Goal: Task Accomplishment & Management: Manage account settings

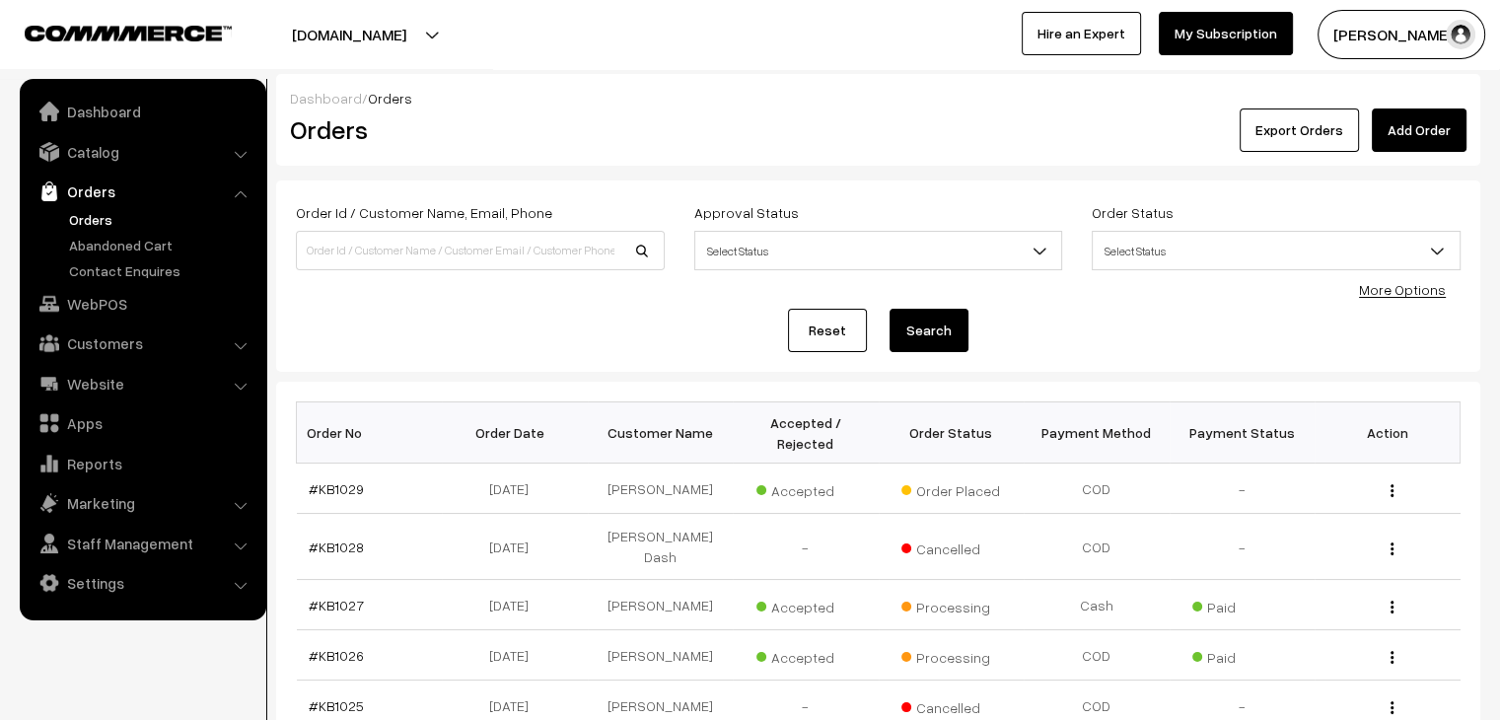
click at [91, 218] on link "Orders" at bounding box center [161, 219] width 195 height 21
click at [339, 480] on link "#KB1029" at bounding box center [336, 488] width 55 height 17
click at [349, 480] on link "#KB1029" at bounding box center [336, 488] width 55 height 17
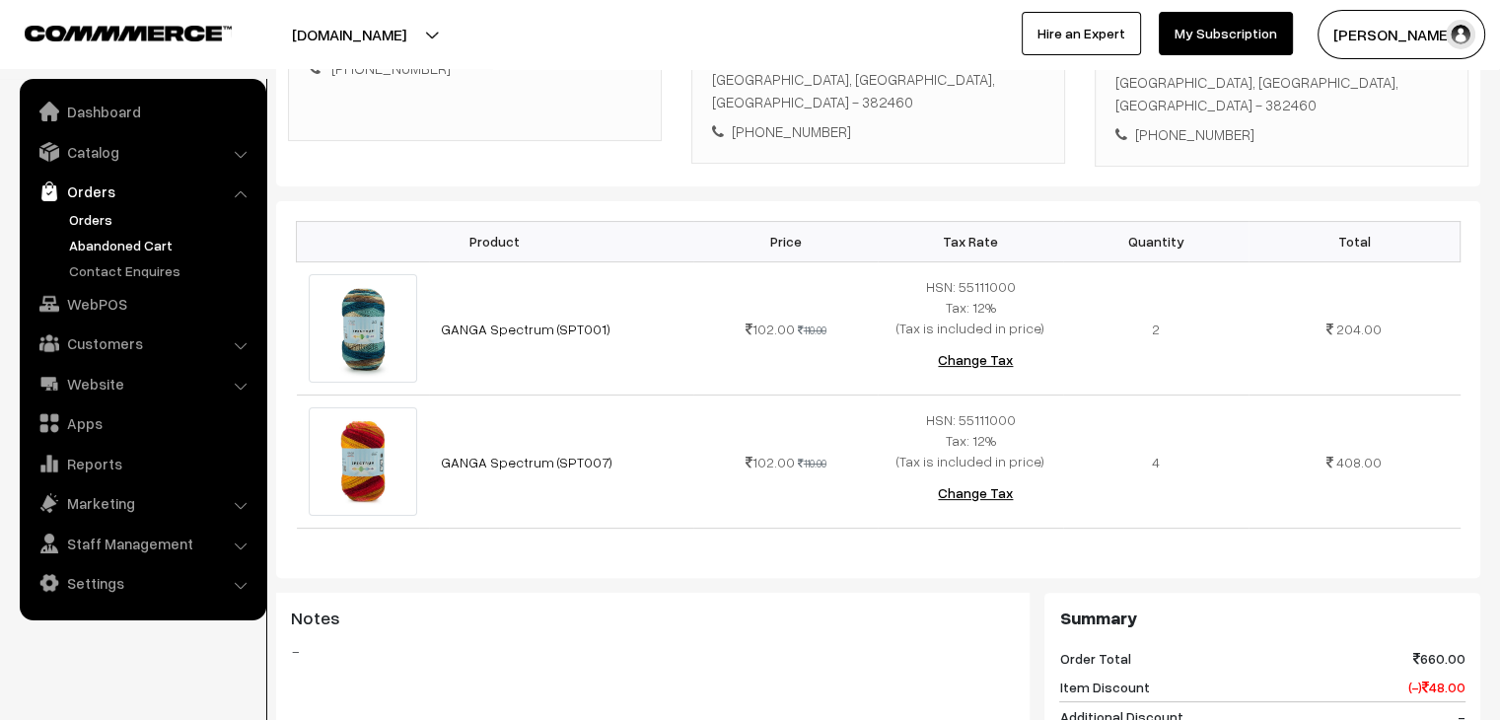
click at [131, 238] on link "Abandoned Cart" at bounding box center [161, 245] width 195 height 21
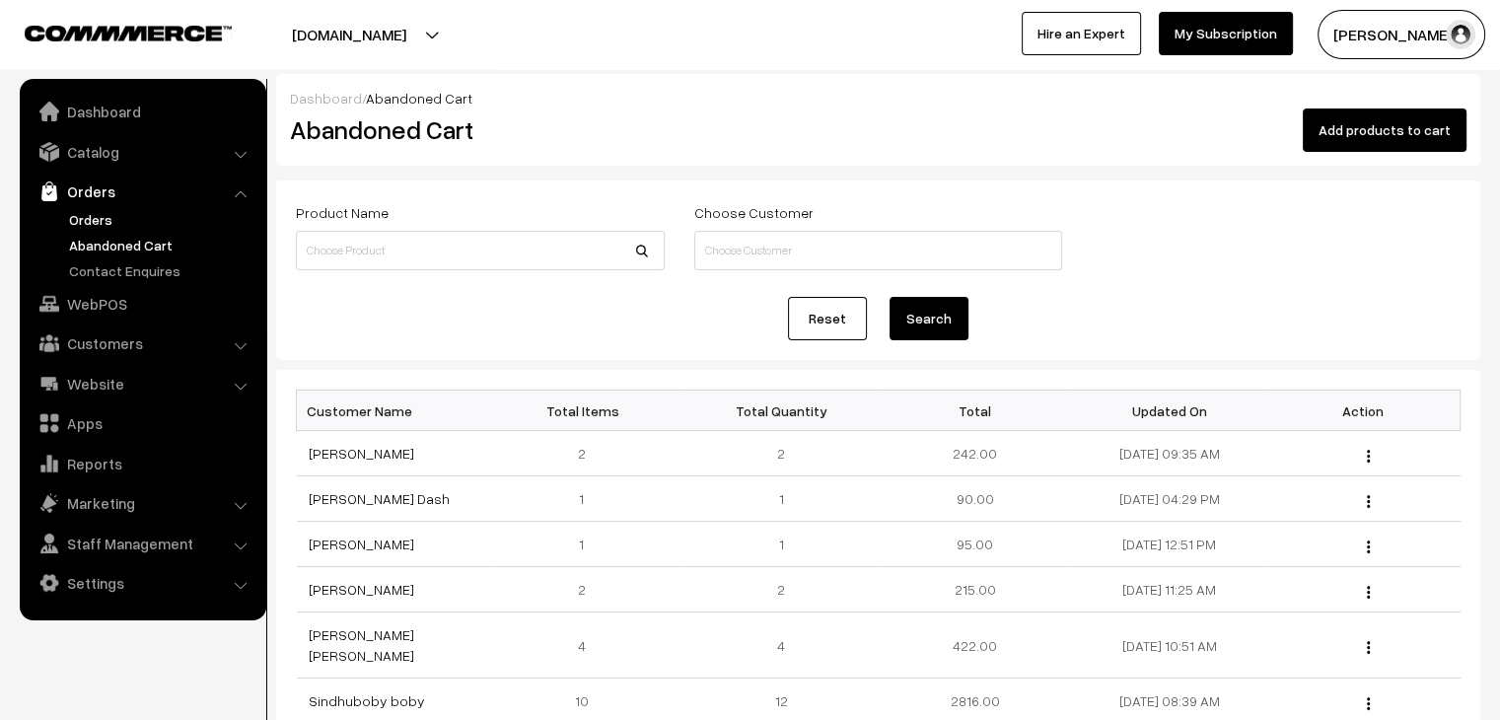
click at [94, 222] on link "Orders" at bounding box center [161, 219] width 195 height 21
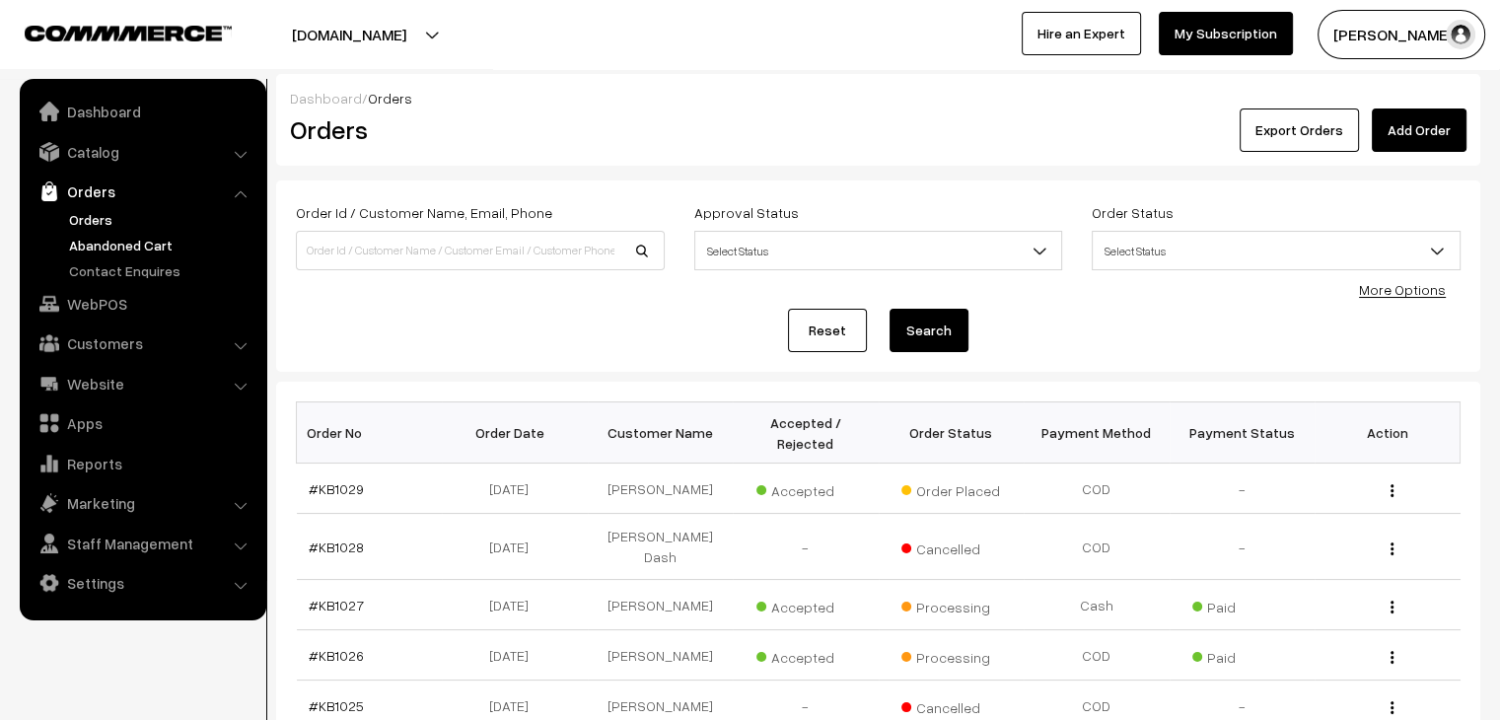
click at [110, 246] on link "Abandoned Cart" at bounding box center [161, 245] width 195 height 21
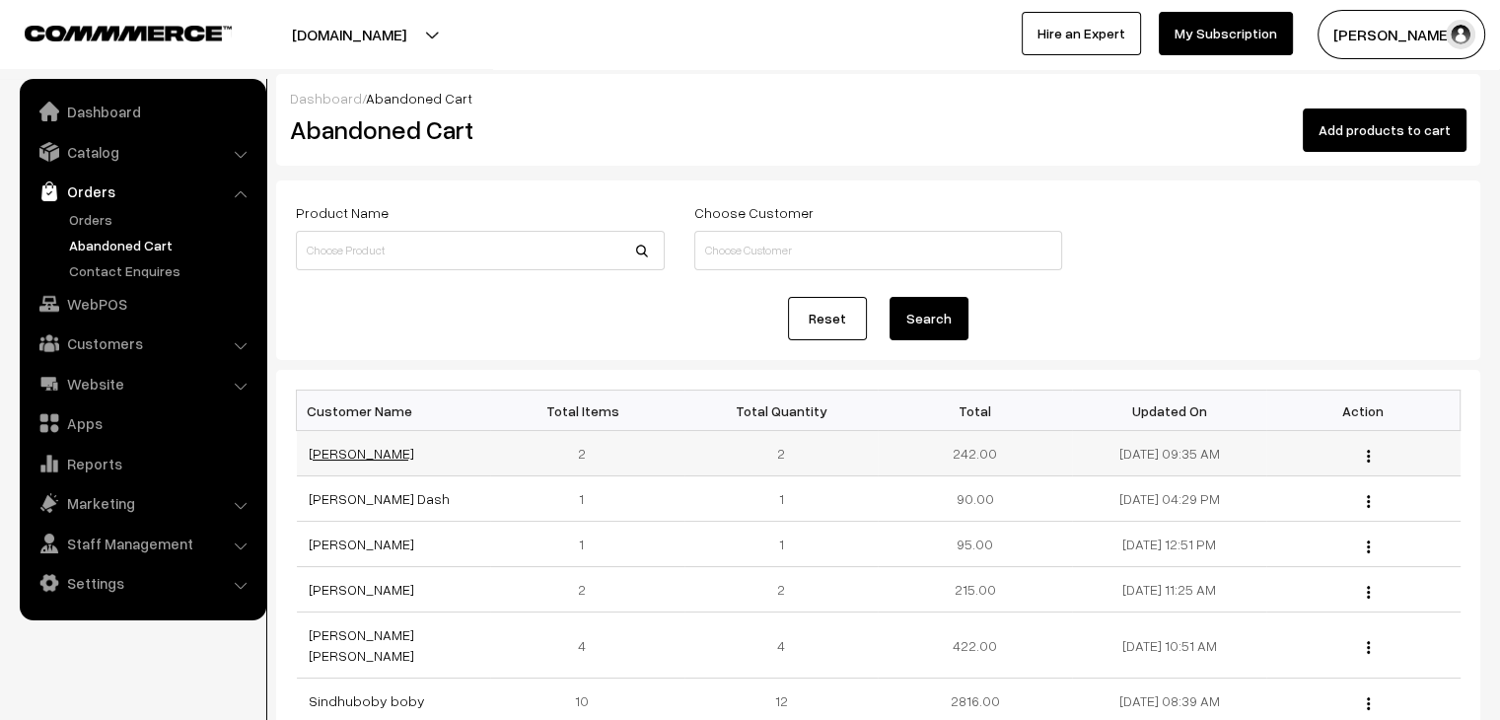
click at [332, 456] on link "[PERSON_NAME]" at bounding box center [362, 453] width 106 height 17
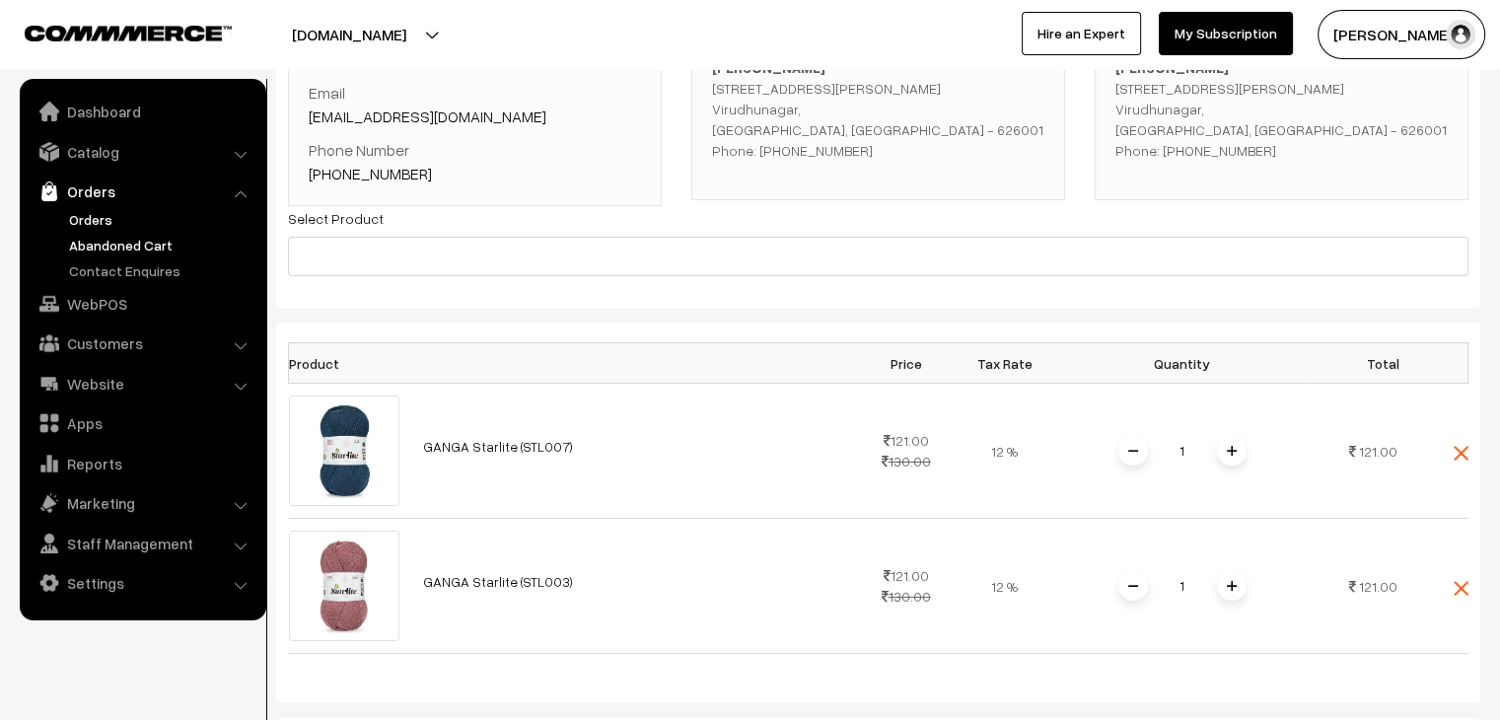
click at [95, 218] on link "Orders" at bounding box center [161, 219] width 195 height 21
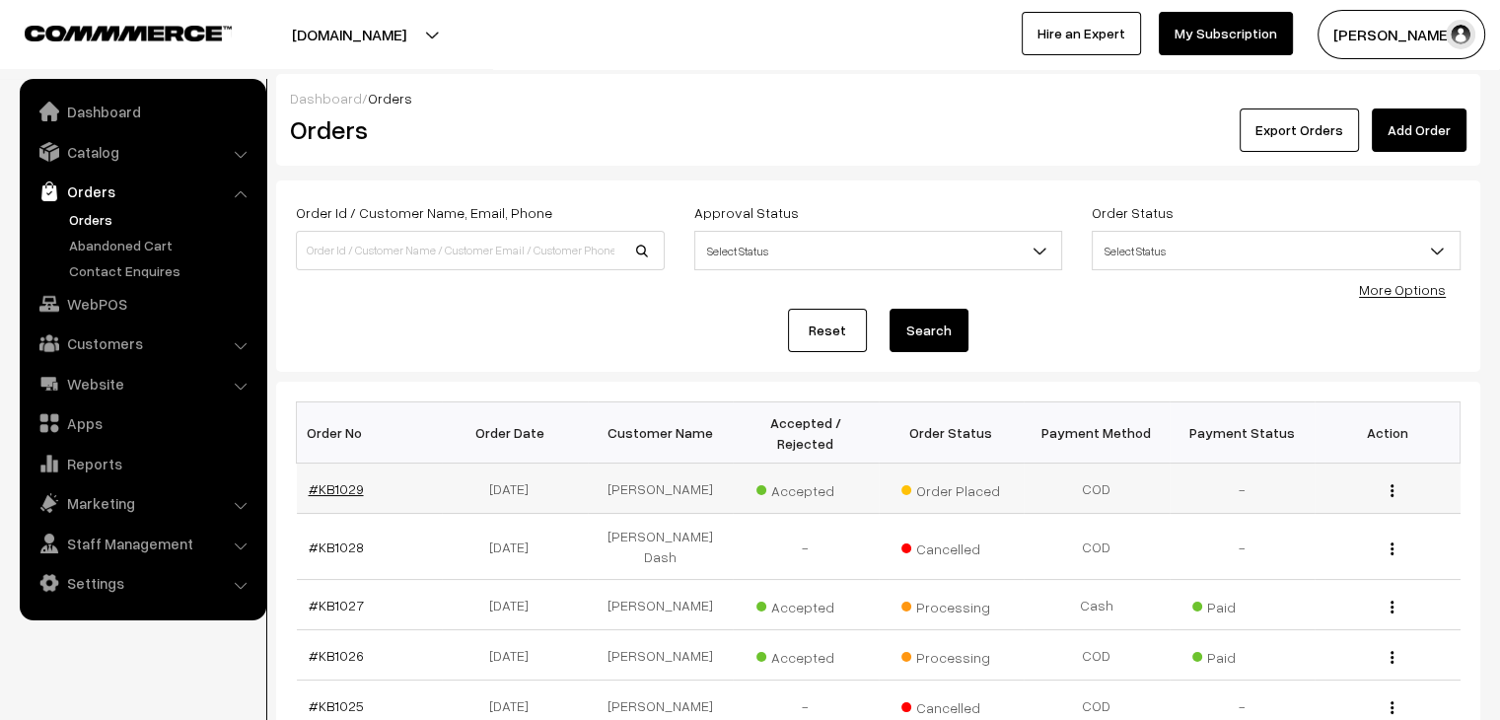
click at [335, 480] on link "#KB1029" at bounding box center [336, 488] width 55 height 17
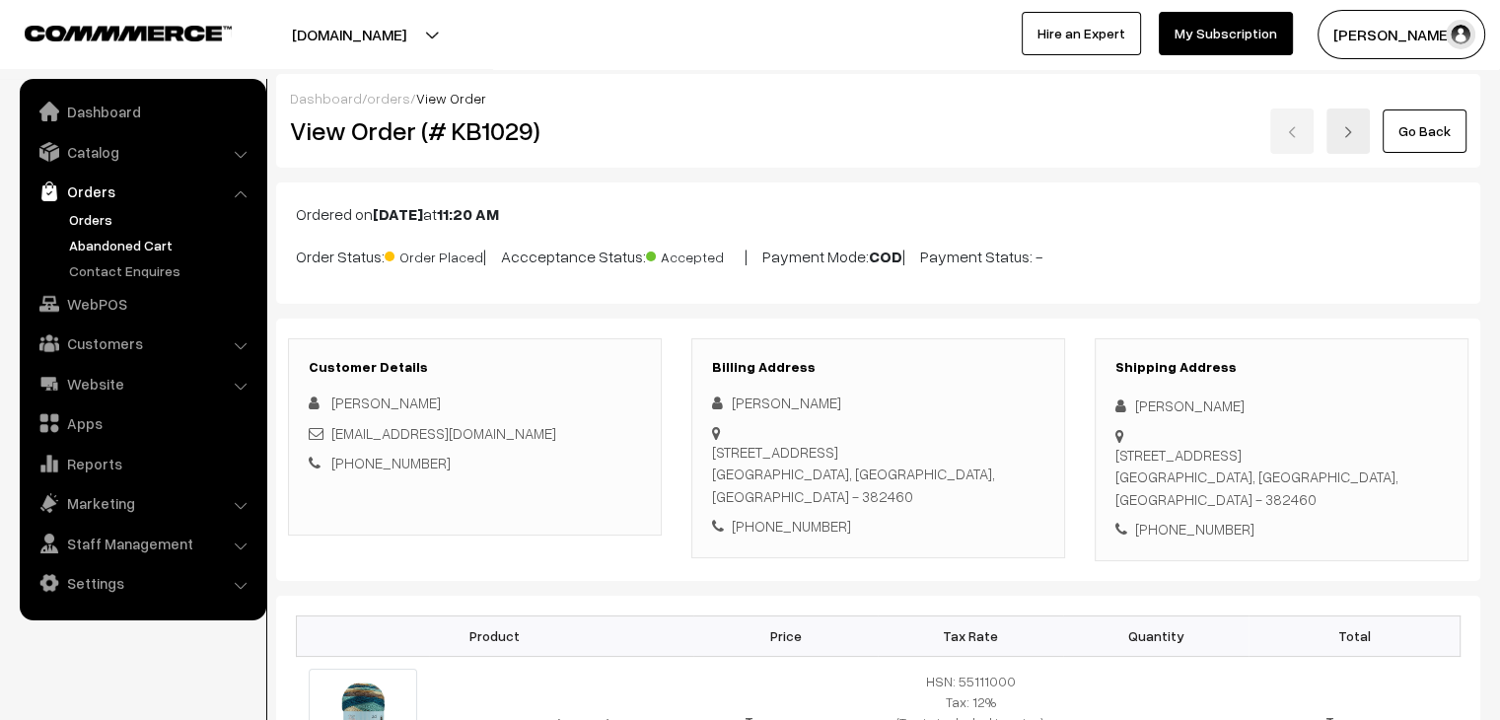
click at [129, 248] on link "Abandoned Cart" at bounding box center [161, 245] width 195 height 21
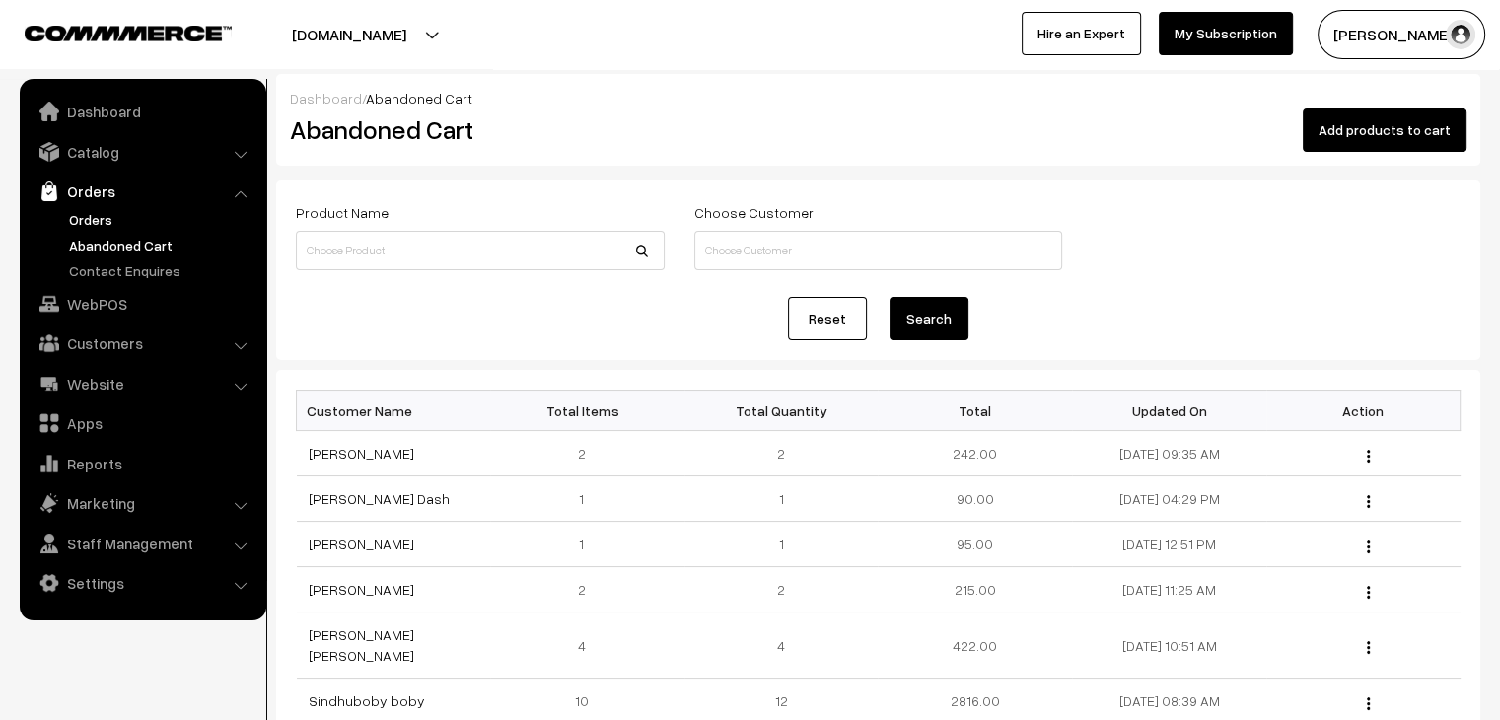
click at [109, 217] on link "Orders" at bounding box center [161, 219] width 195 height 21
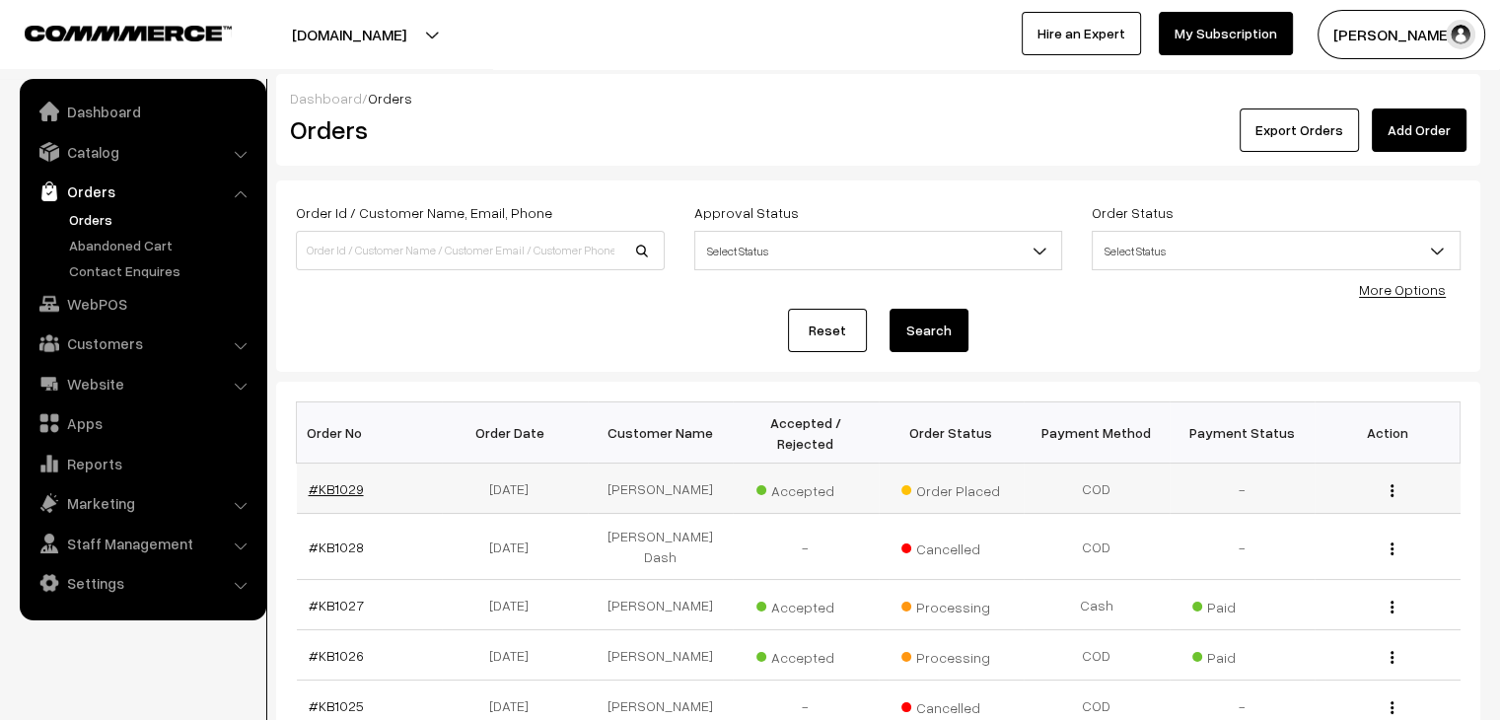
click at [317, 480] on link "#KB1029" at bounding box center [336, 488] width 55 height 17
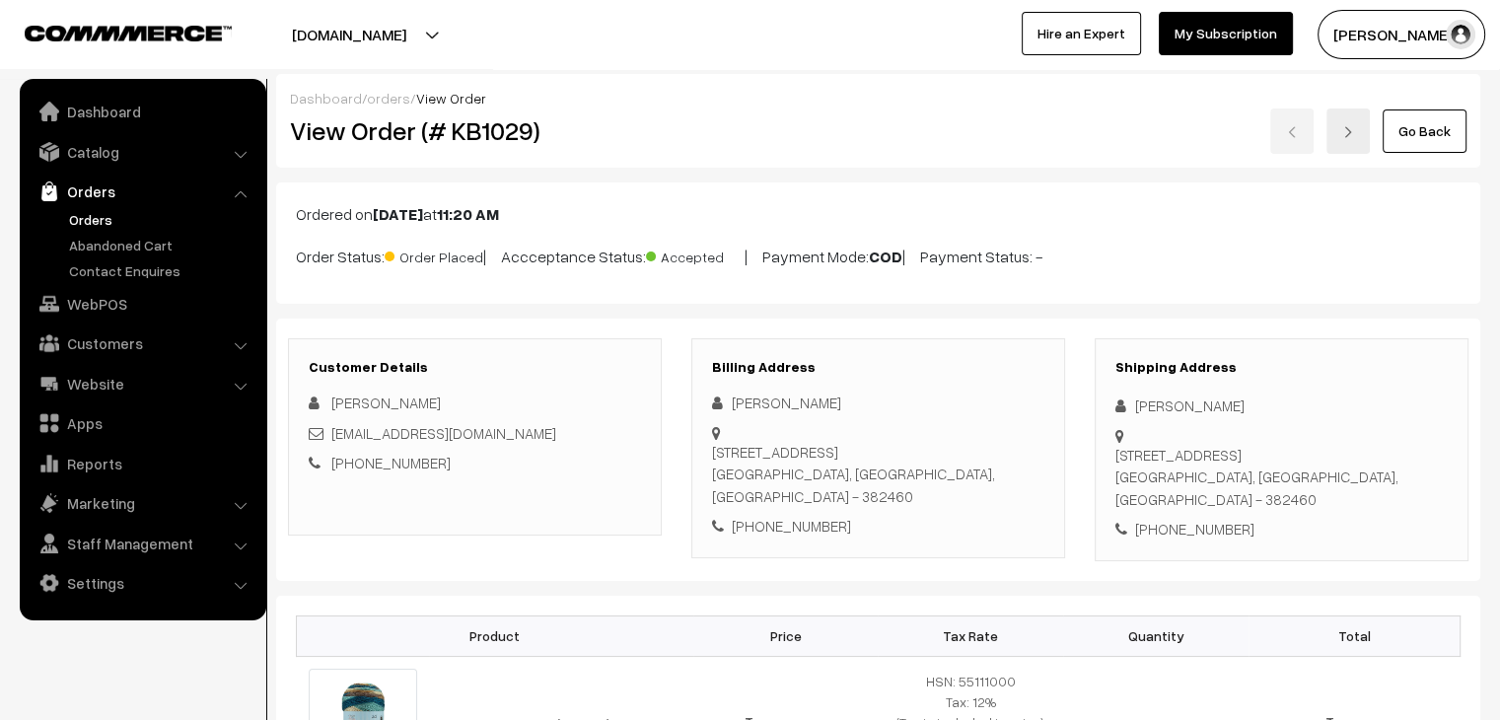
click at [83, 221] on link "Orders" at bounding box center [161, 219] width 195 height 21
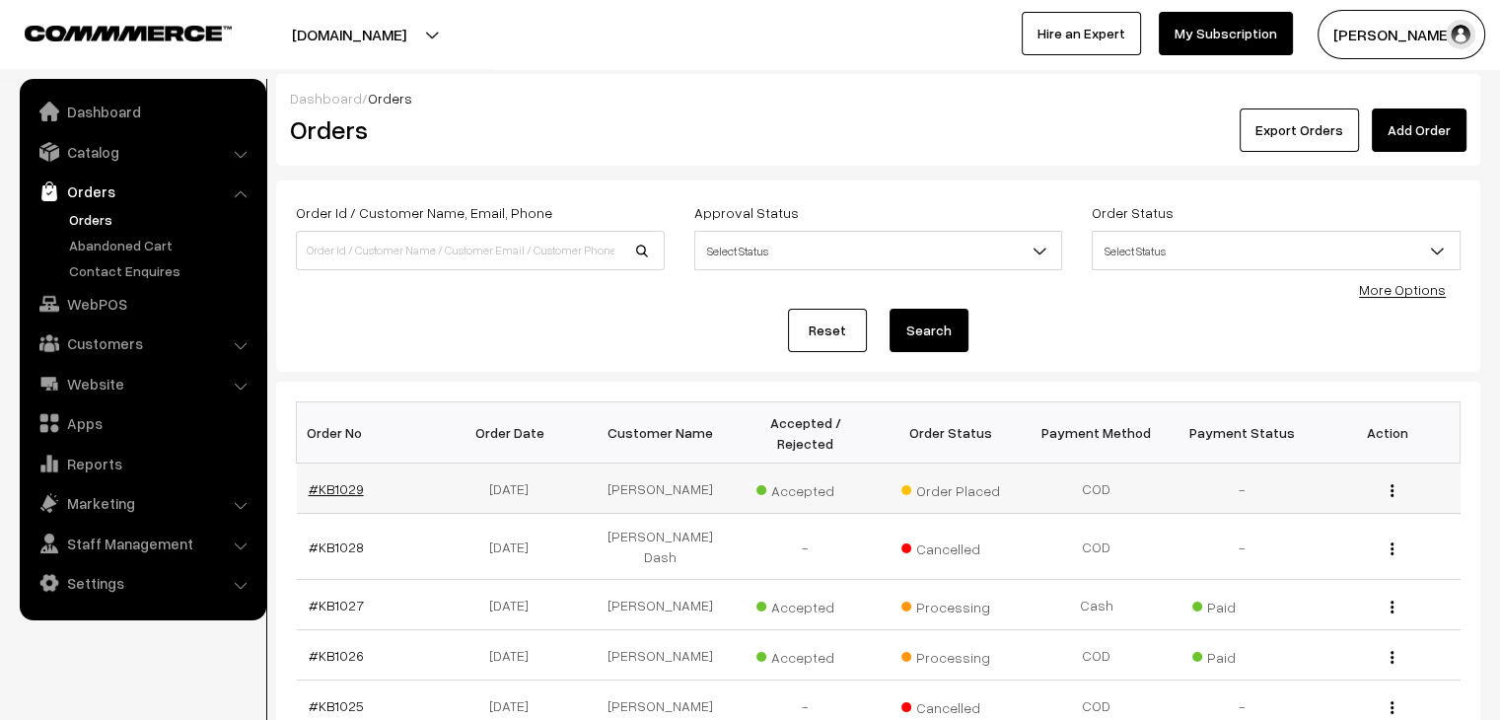
click at [321, 480] on link "#KB1029" at bounding box center [336, 488] width 55 height 17
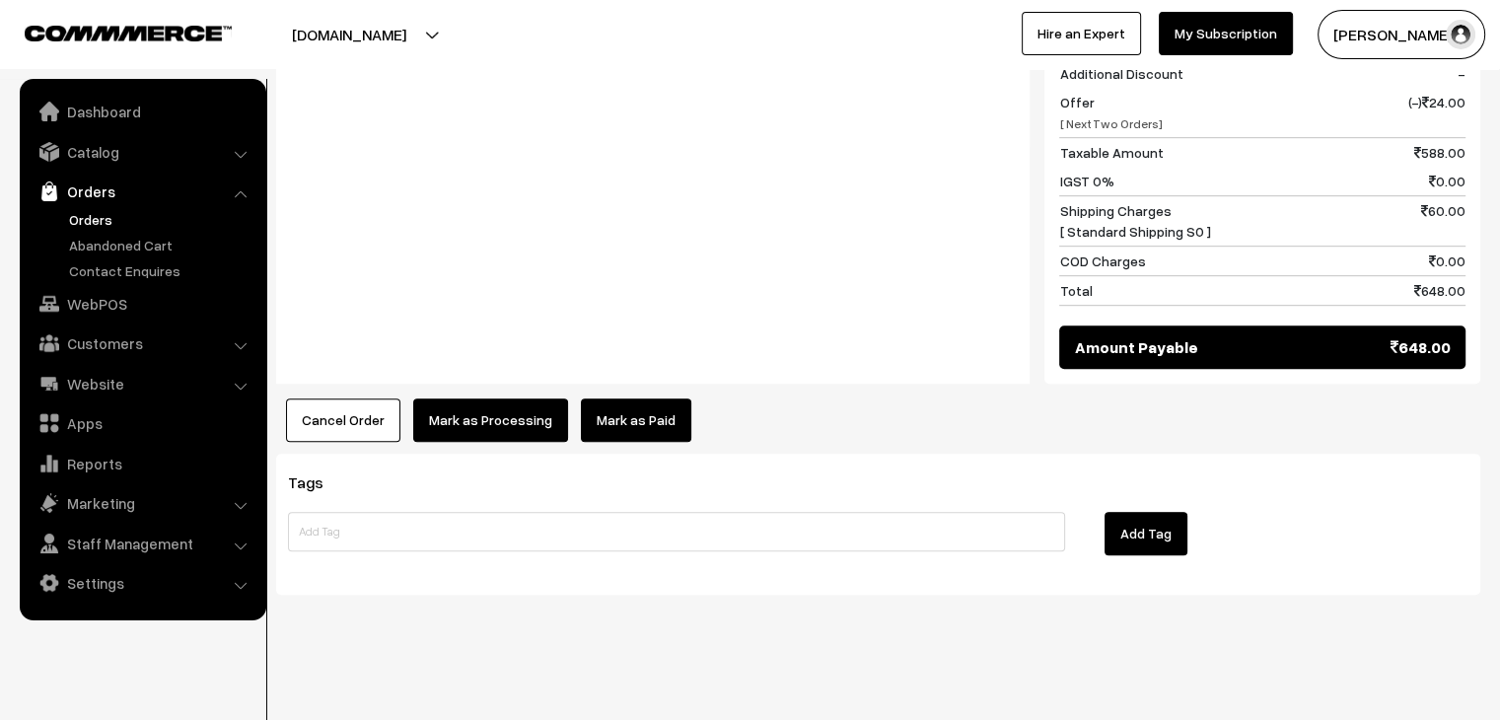
click at [608, 426] on link "Mark as Paid" at bounding box center [636, 420] width 110 height 43
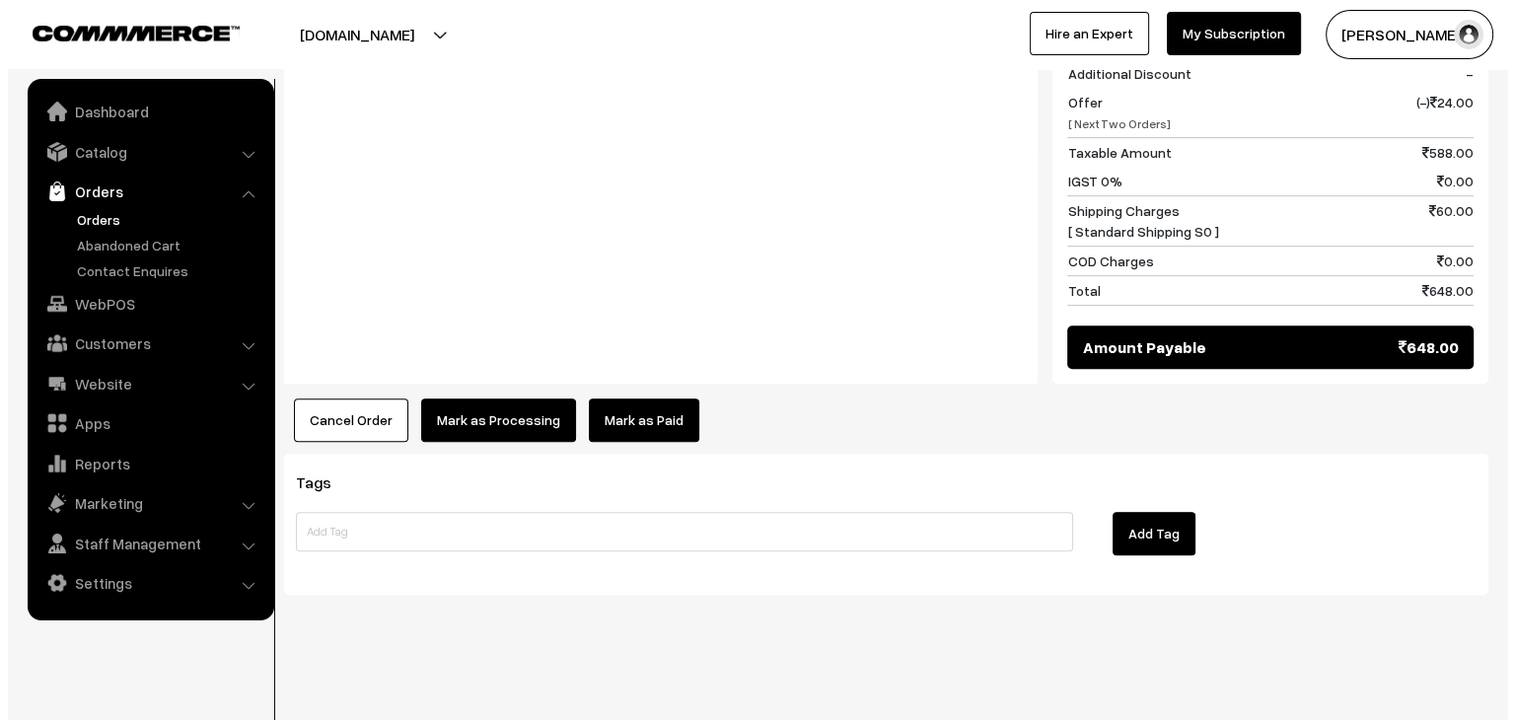
scroll to position [1041, 0]
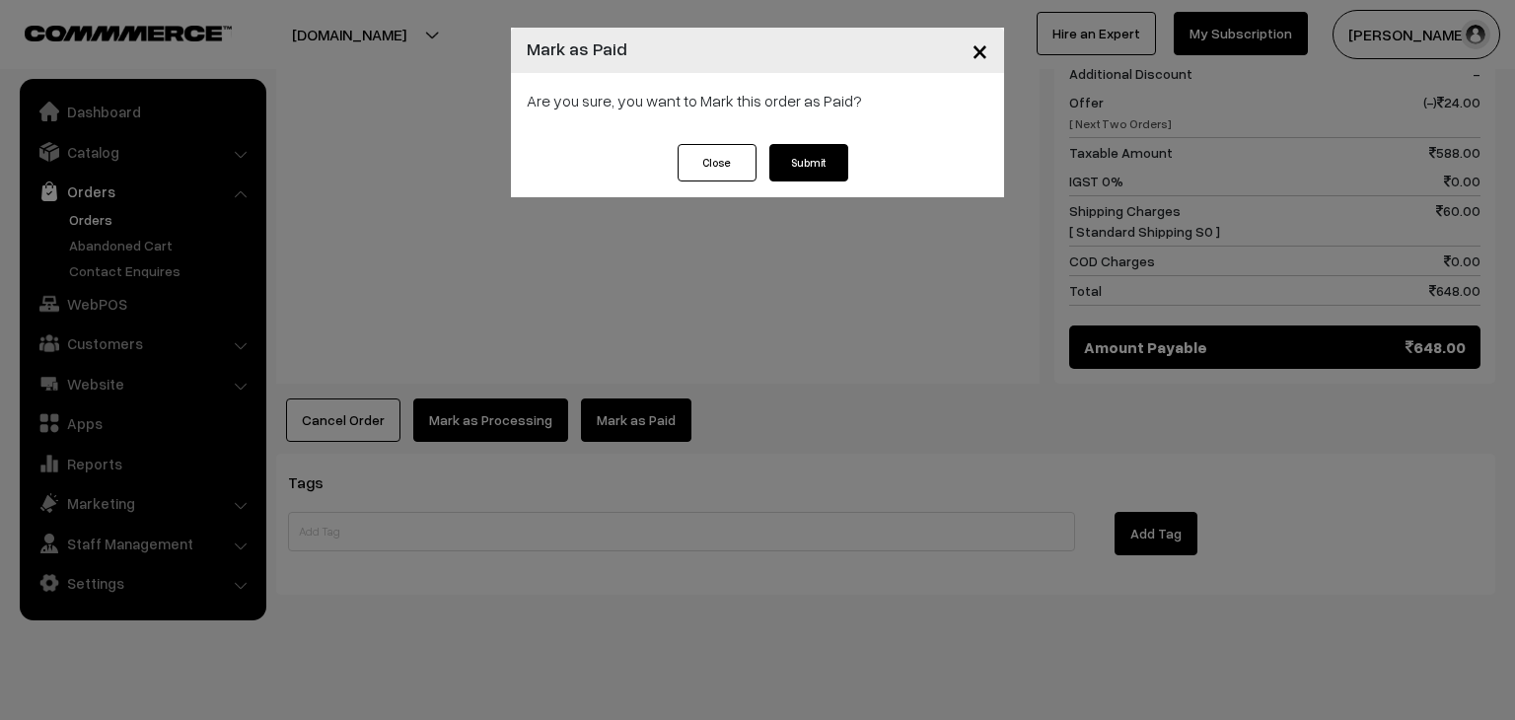
click at [793, 172] on button "Submit" at bounding box center [808, 162] width 79 height 37
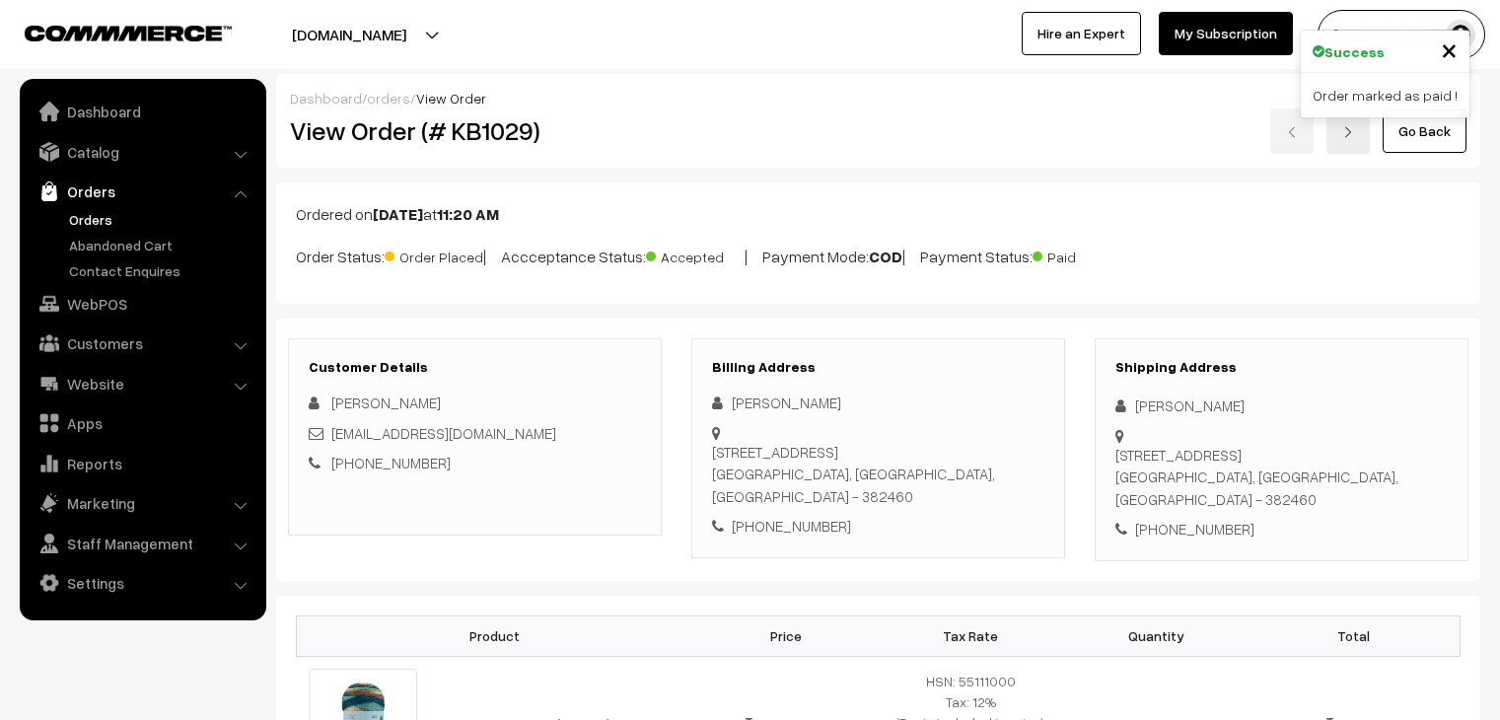
scroll to position [1034, 0]
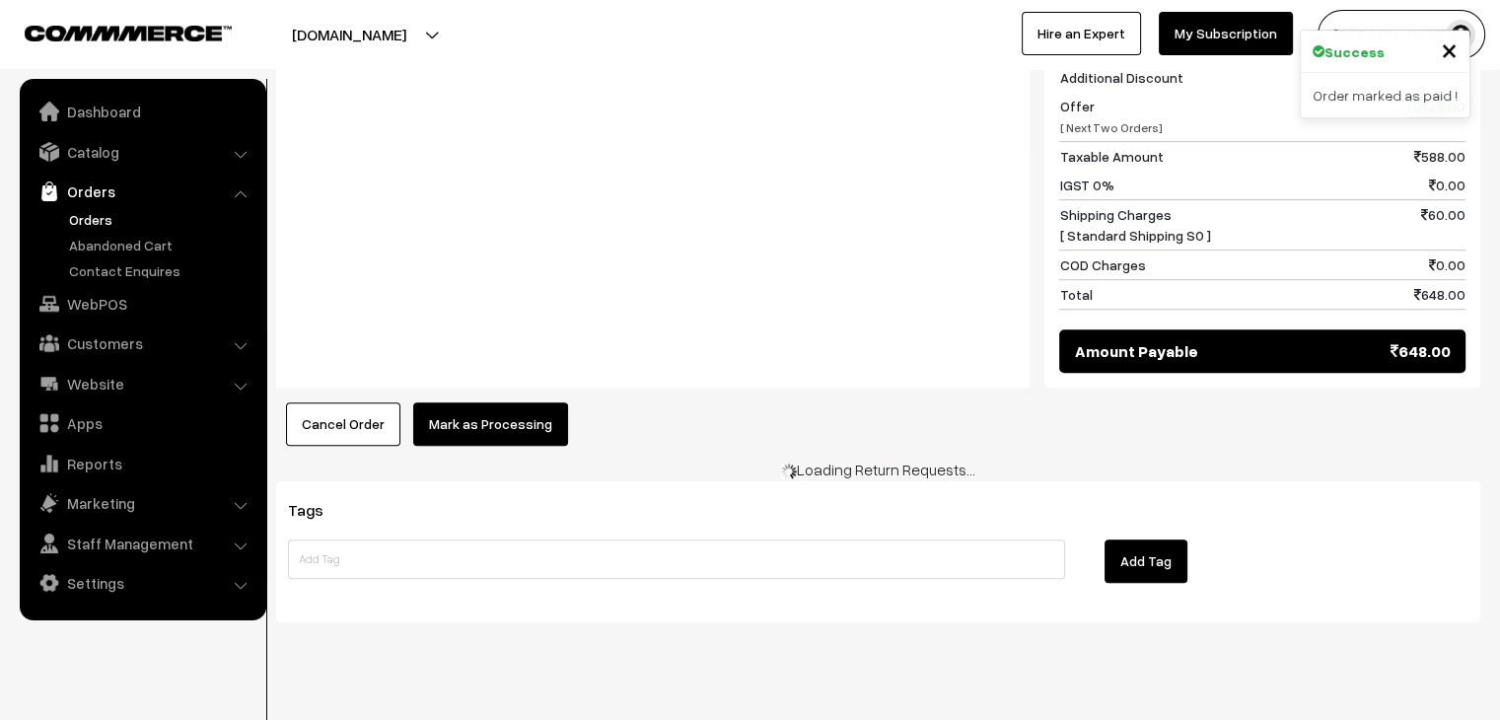
click at [531, 415] on button "Mark as Processing" at bounding box center [490, 423] width 155 height 43
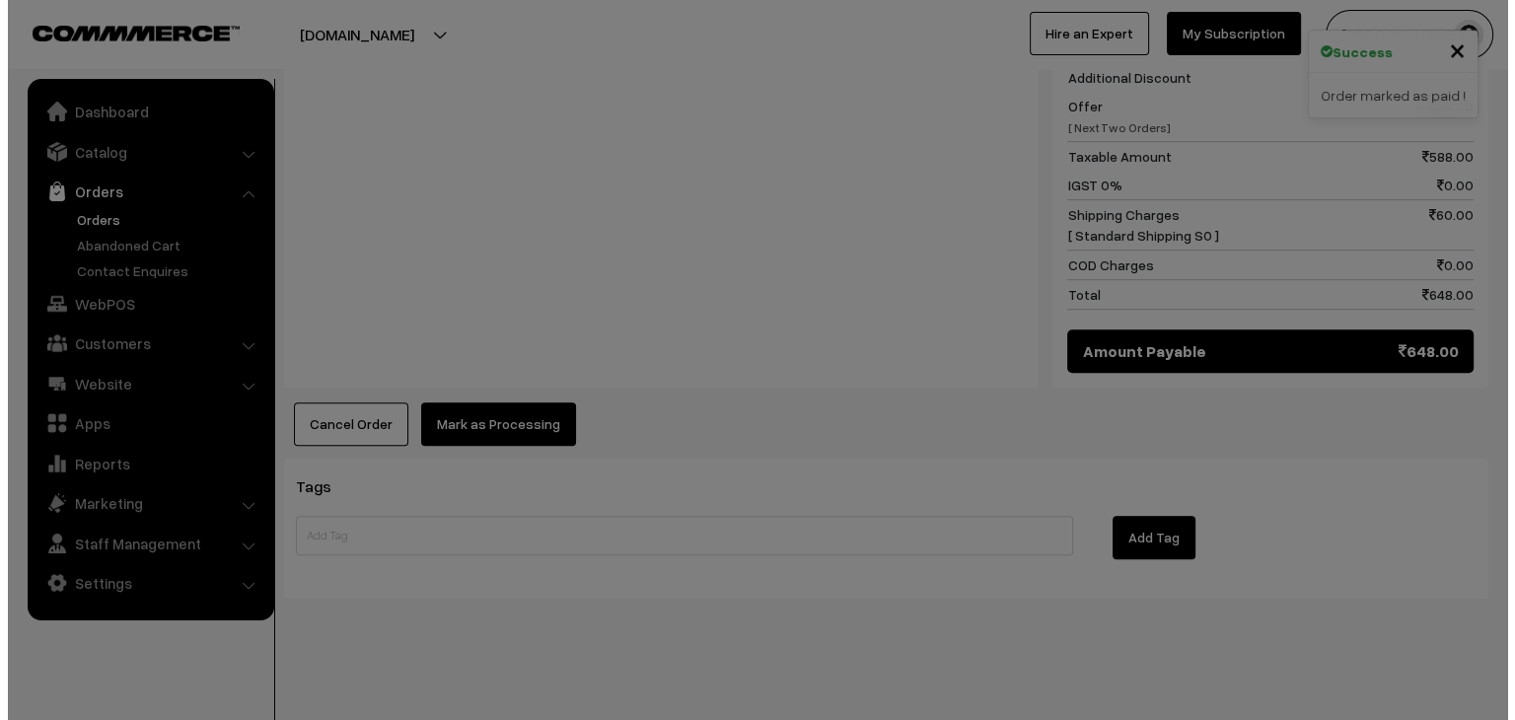
scroll to position [1041, 0]
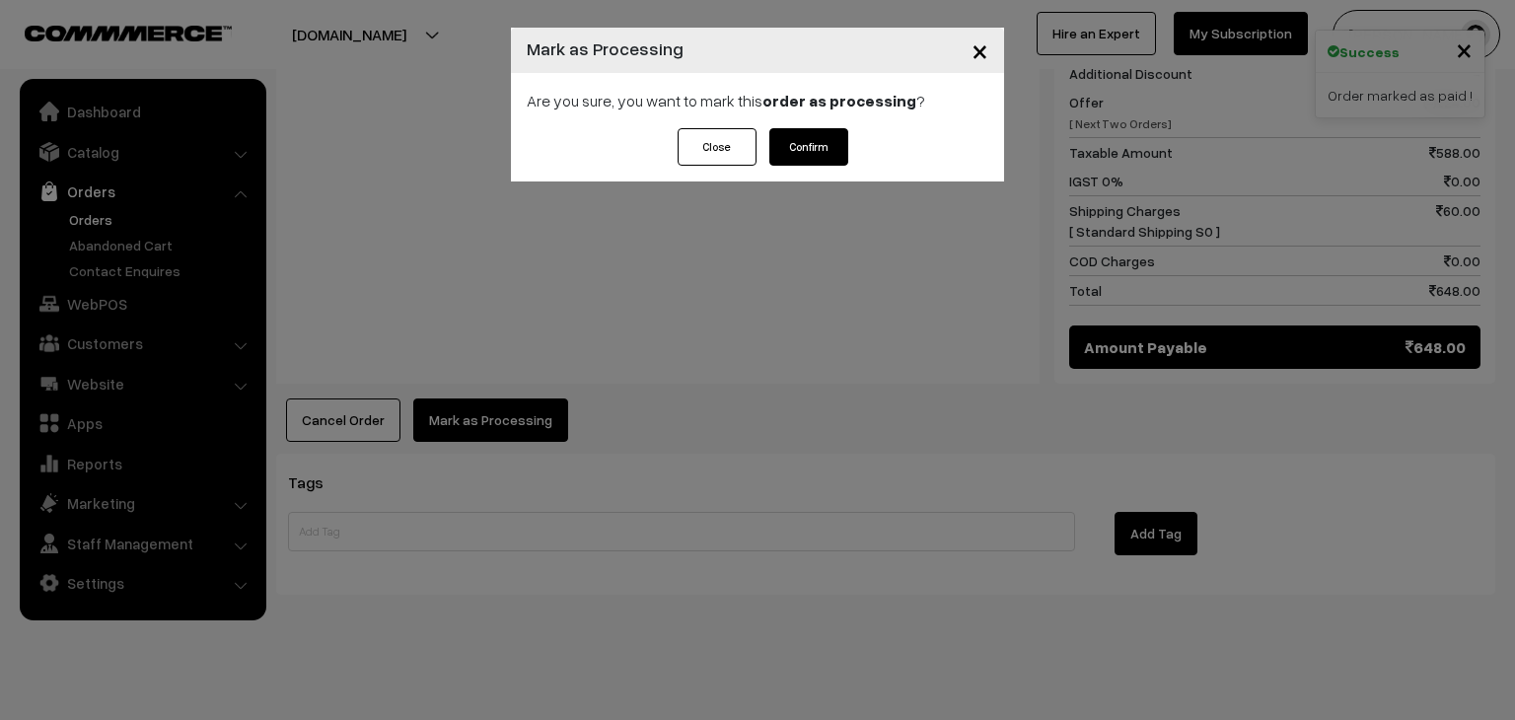
click at [804, 151] on button "Confirm" at bounding box center [808, 146] width 79 height 37
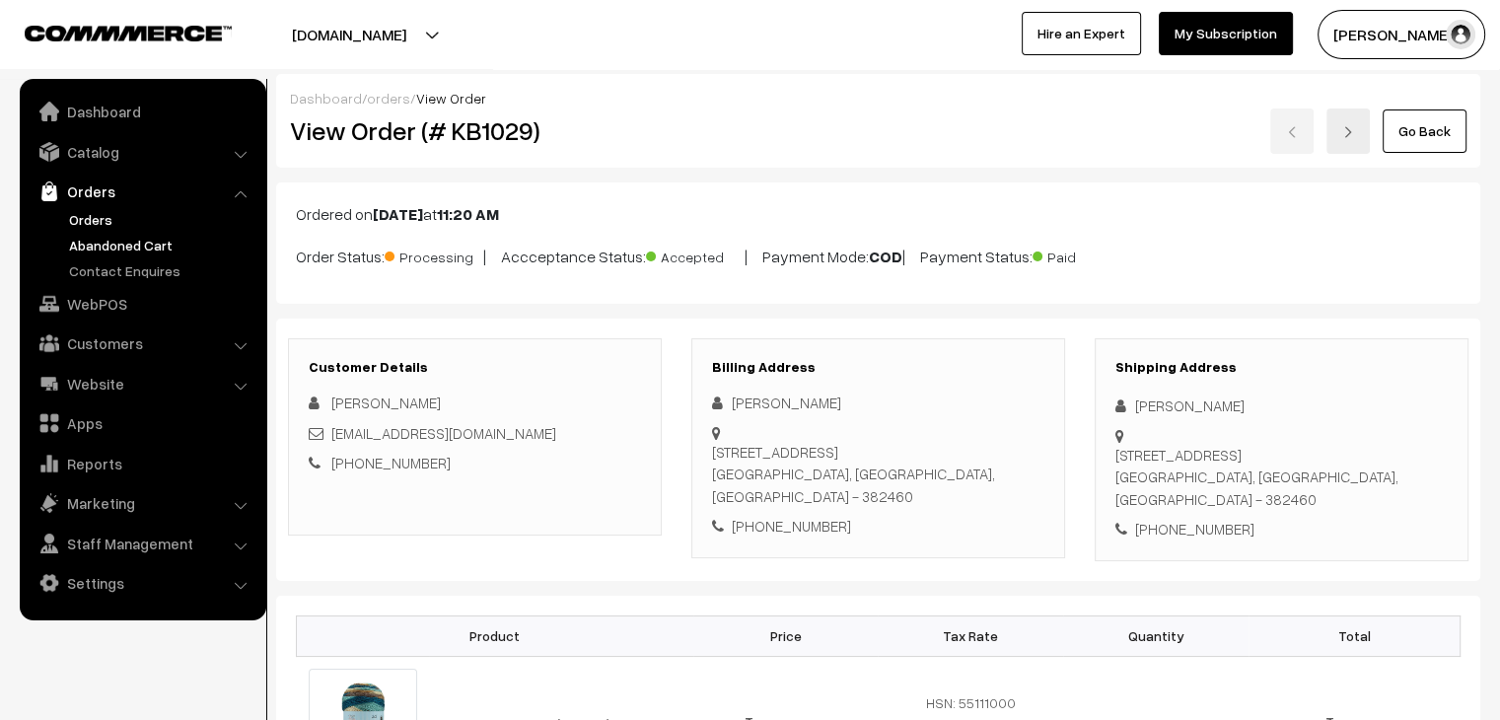
click at [126, 237] on link "Abandoned Cart" at bounding box center [161, 245] width 195 height 21
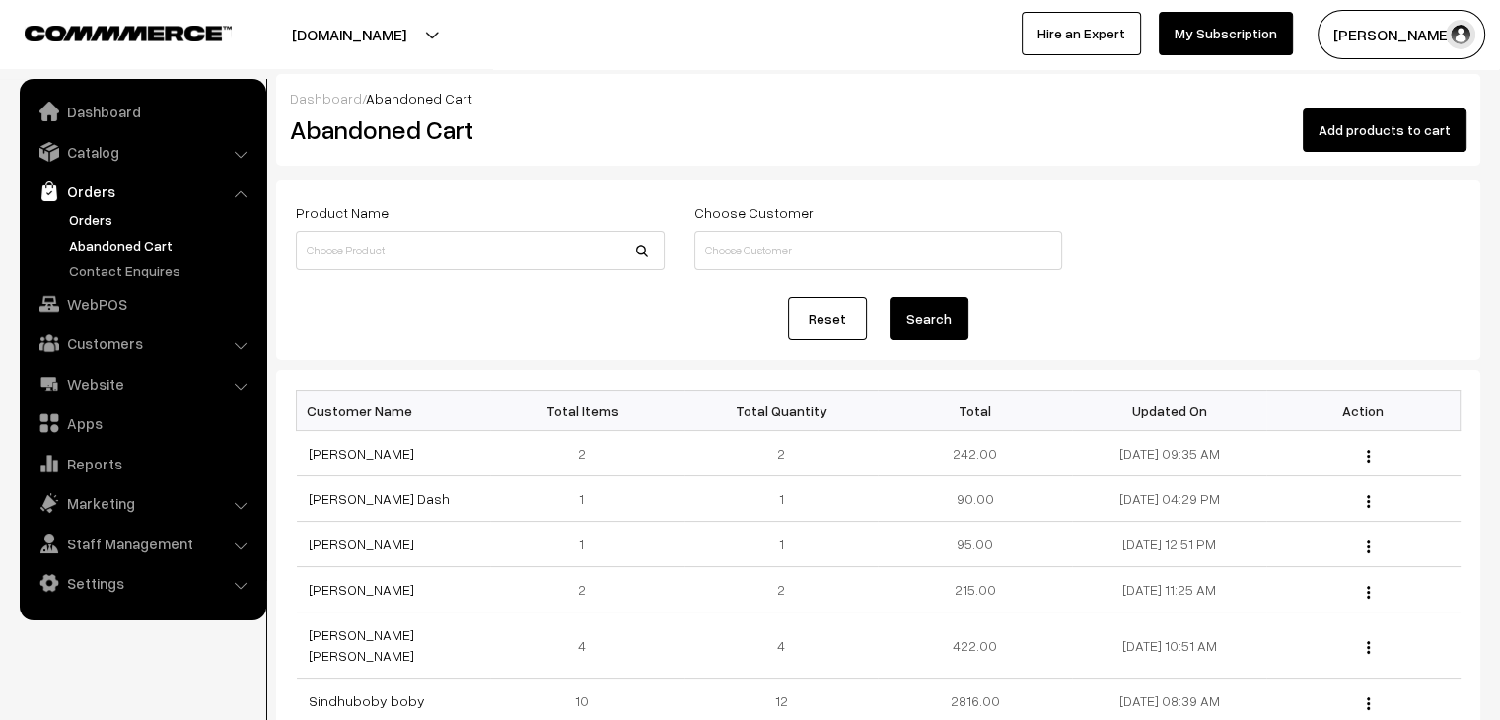
click at [117, 214] on link "Orders" at bounding box center [161, 219] width 195 height 21
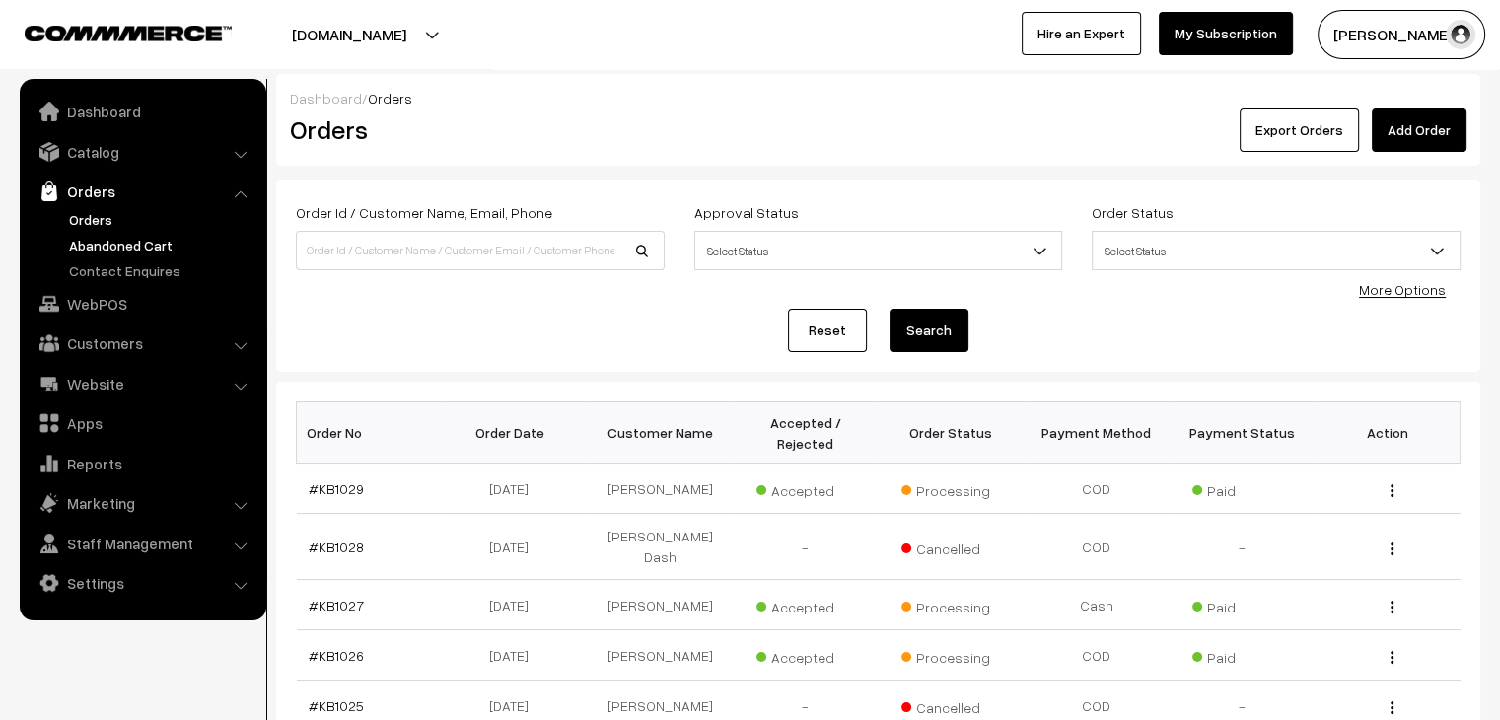
click at [121, 250] on link "Abandoned Cart" at bounding box center [161, 245] width 195 height 21
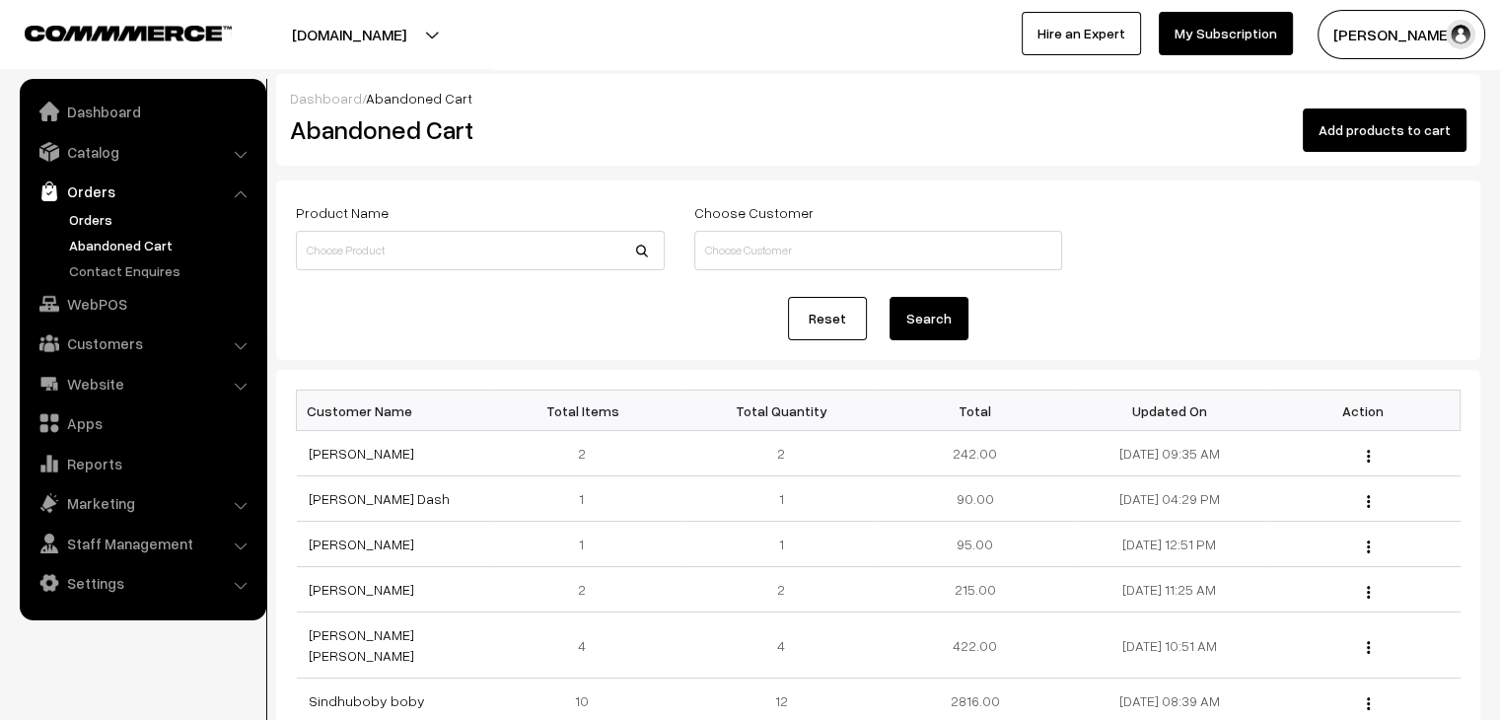
click at [102, 218] on link "Orders" at bounding box center [161, 219] width 195 height 21
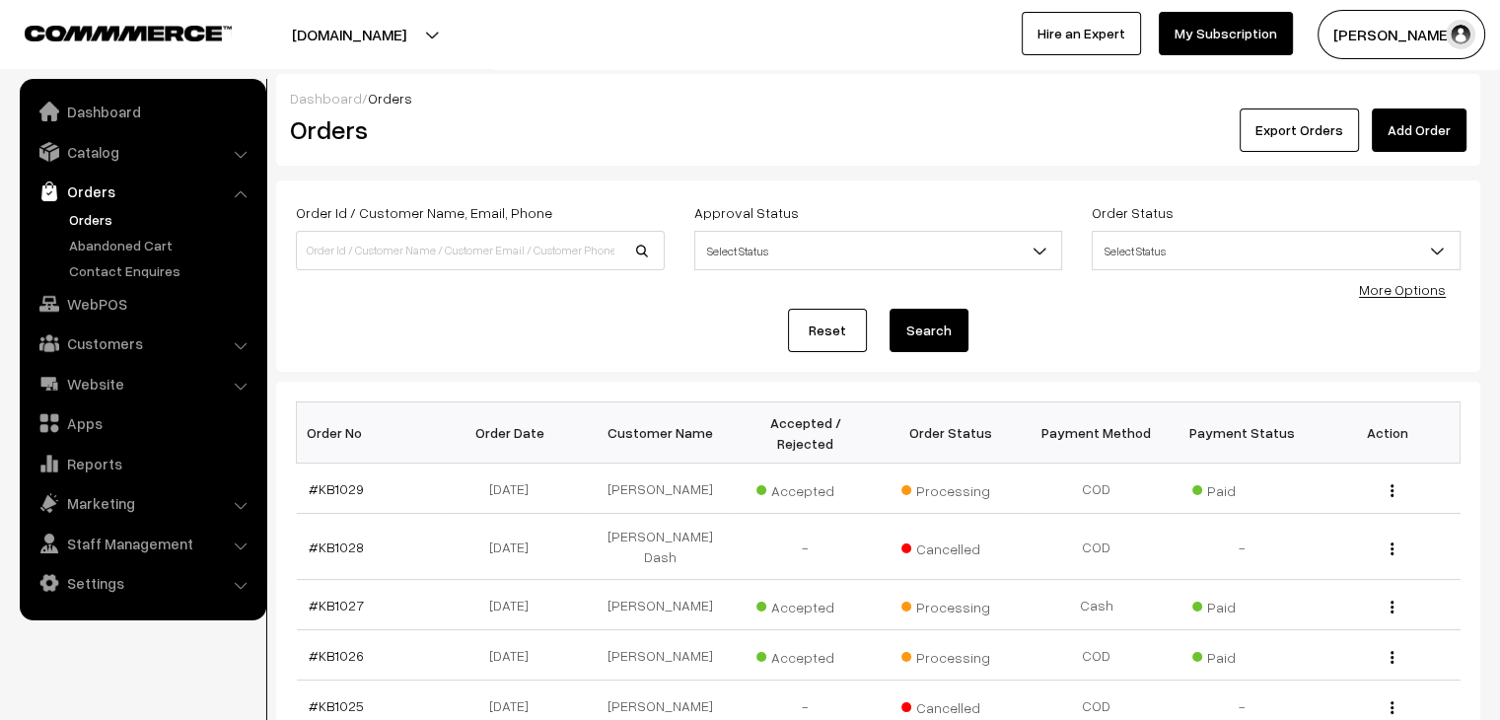
click at [91, 224] on link "Orders" at bounding box center [161, 219] width 195 height 21
click at [108, 248] on link "Abandoned Cart" at bounding box center [161, 245] width 195 height 21
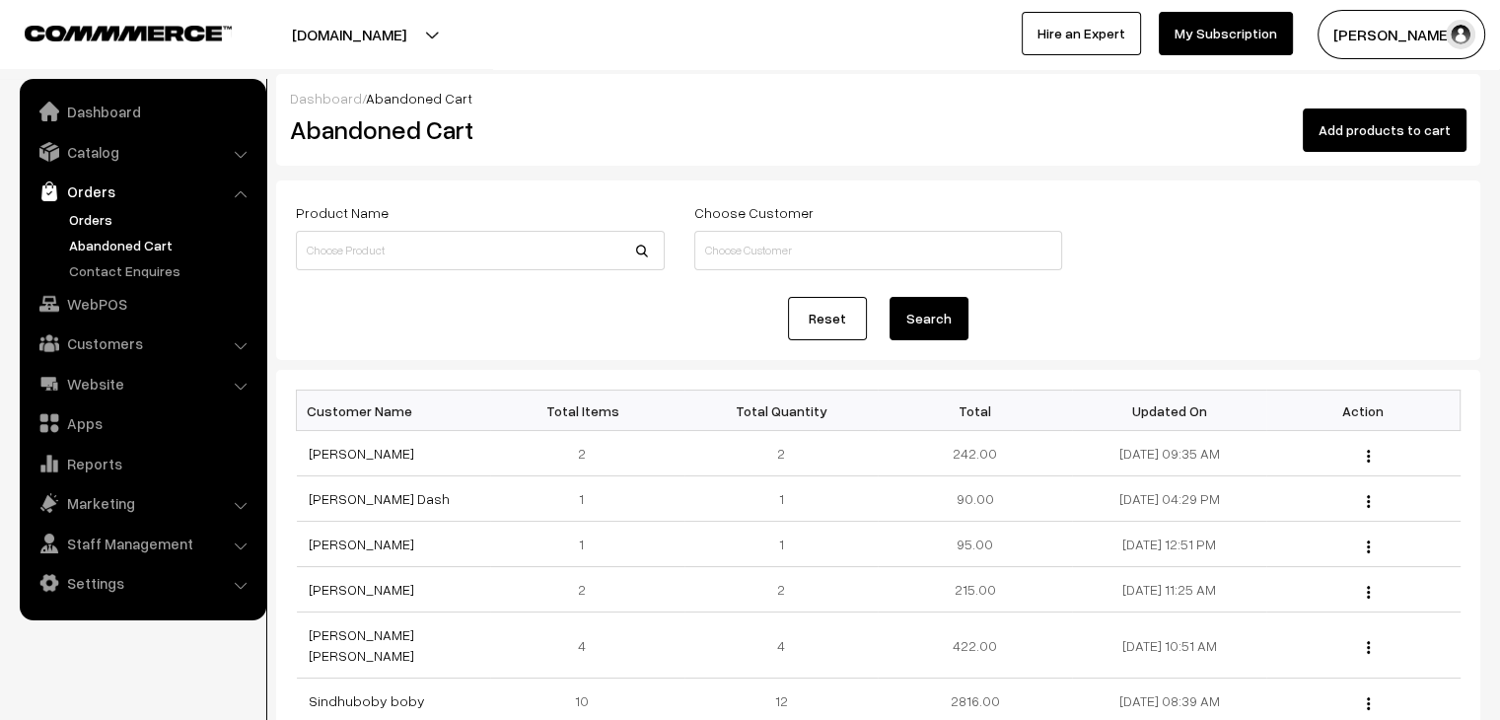
click at [101, 219] on link "Orders" at bounding box center [161, 219] width 195 height 21
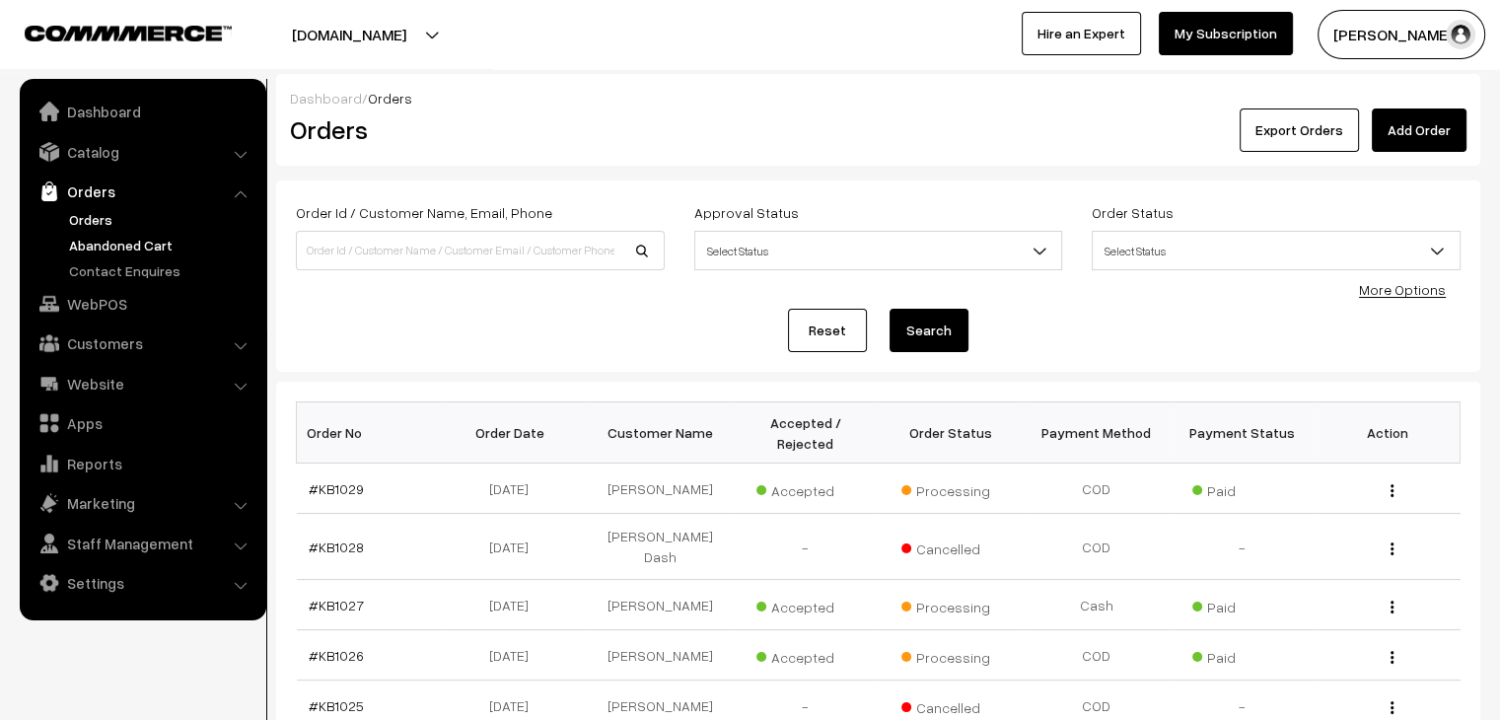
click at [150, 244] on link "Abandoned Cart" at bounding box center [161, 245] width 195 height 21
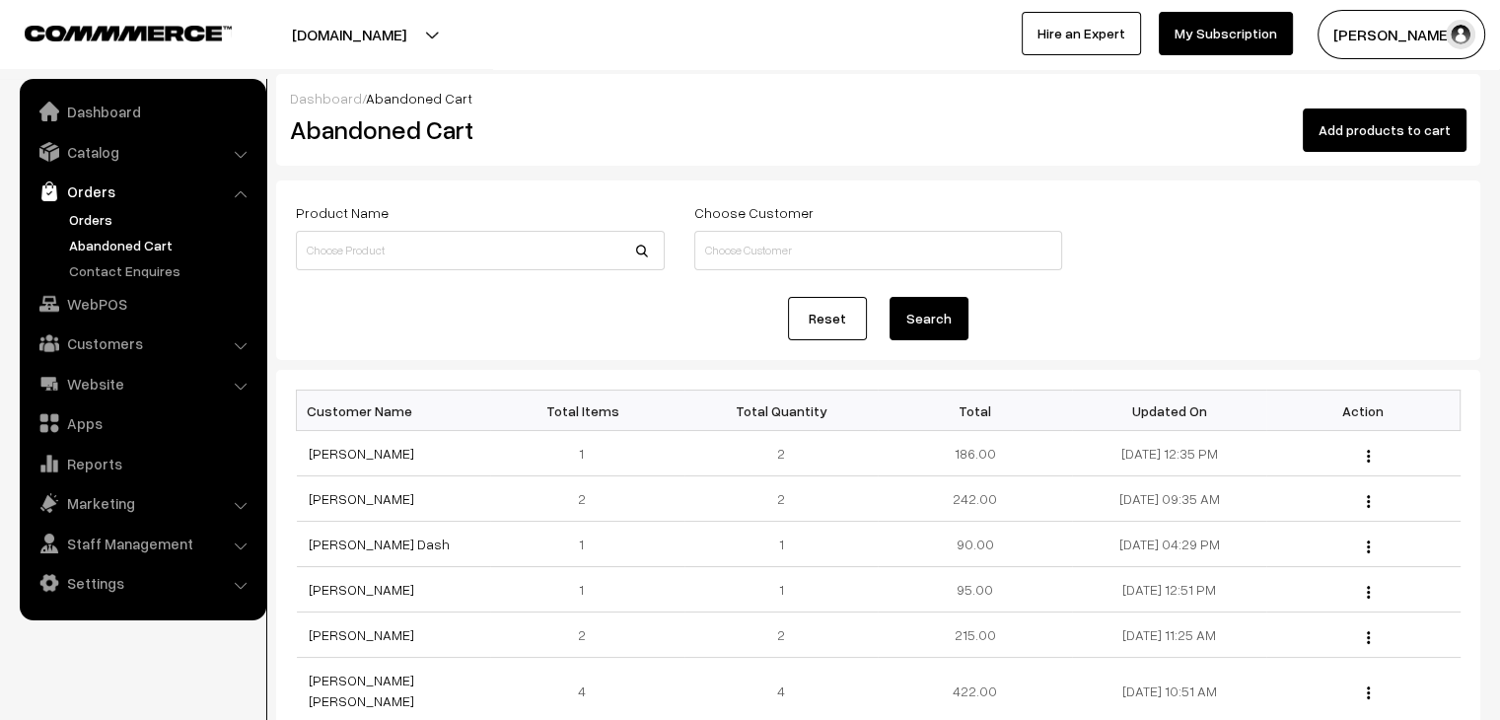
click at [115, 214] on link "Orders" at bounding box center [161, 219] width 195 height 21
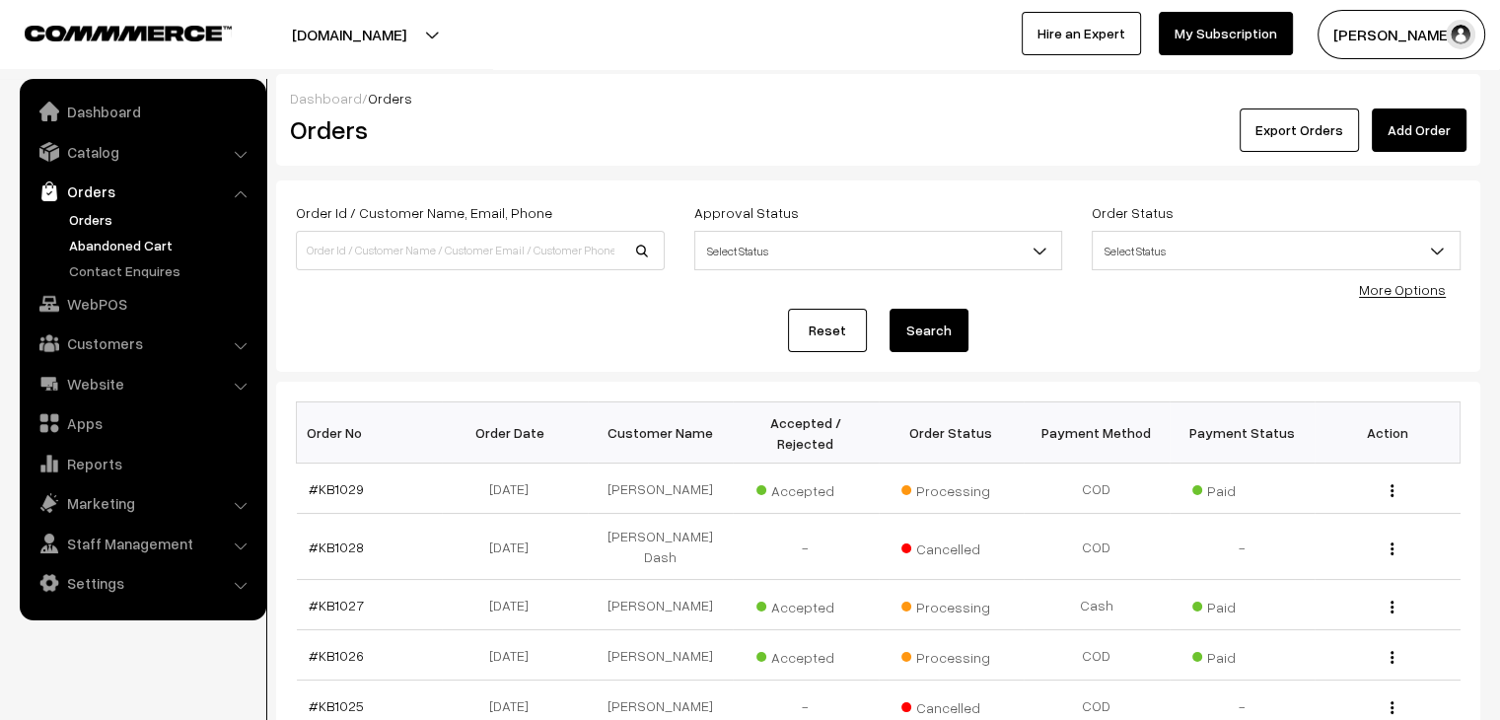
click at [108, 253] on link "Abandoned Cart" at bounding box center [161, 245] width 195 height 21
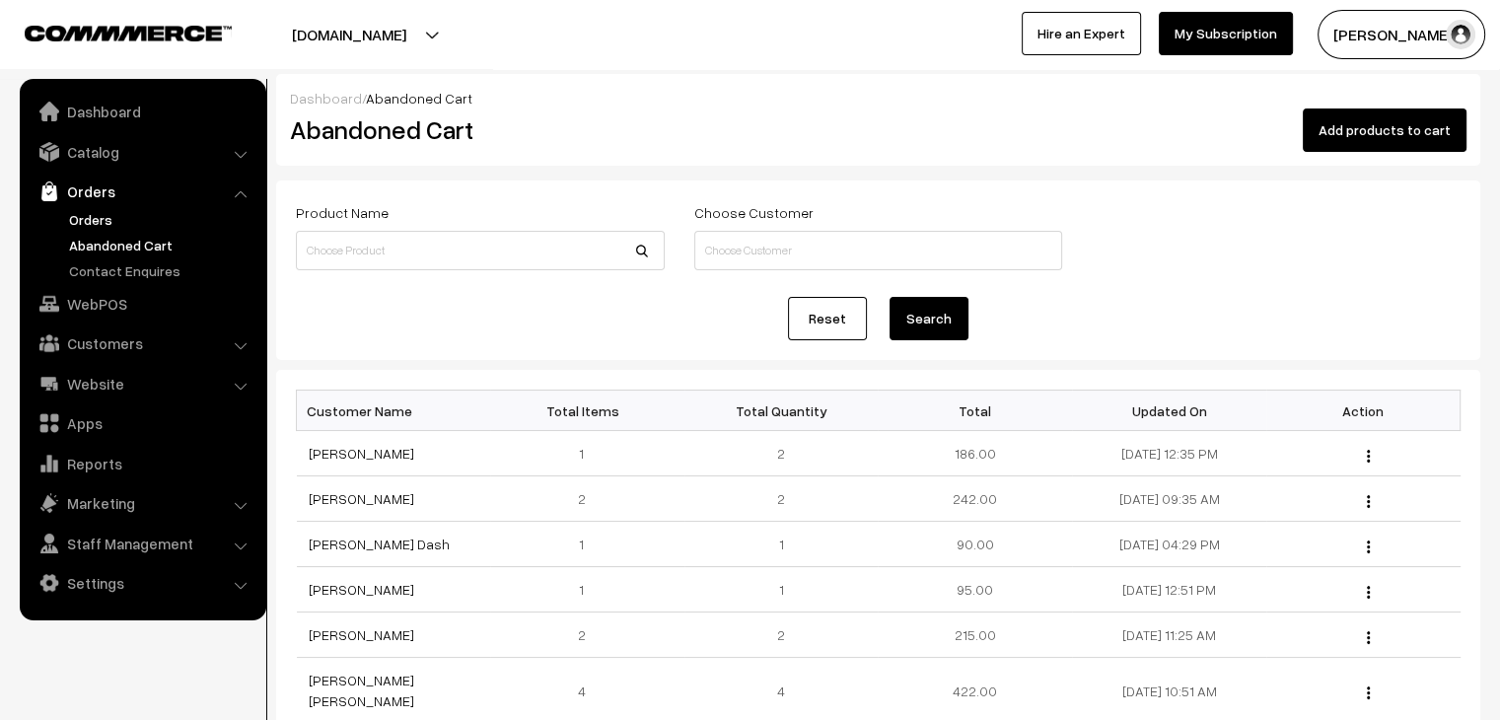
click at [79, 212] on link "Orders" at bounding box center [161, 219] width 195 height 21
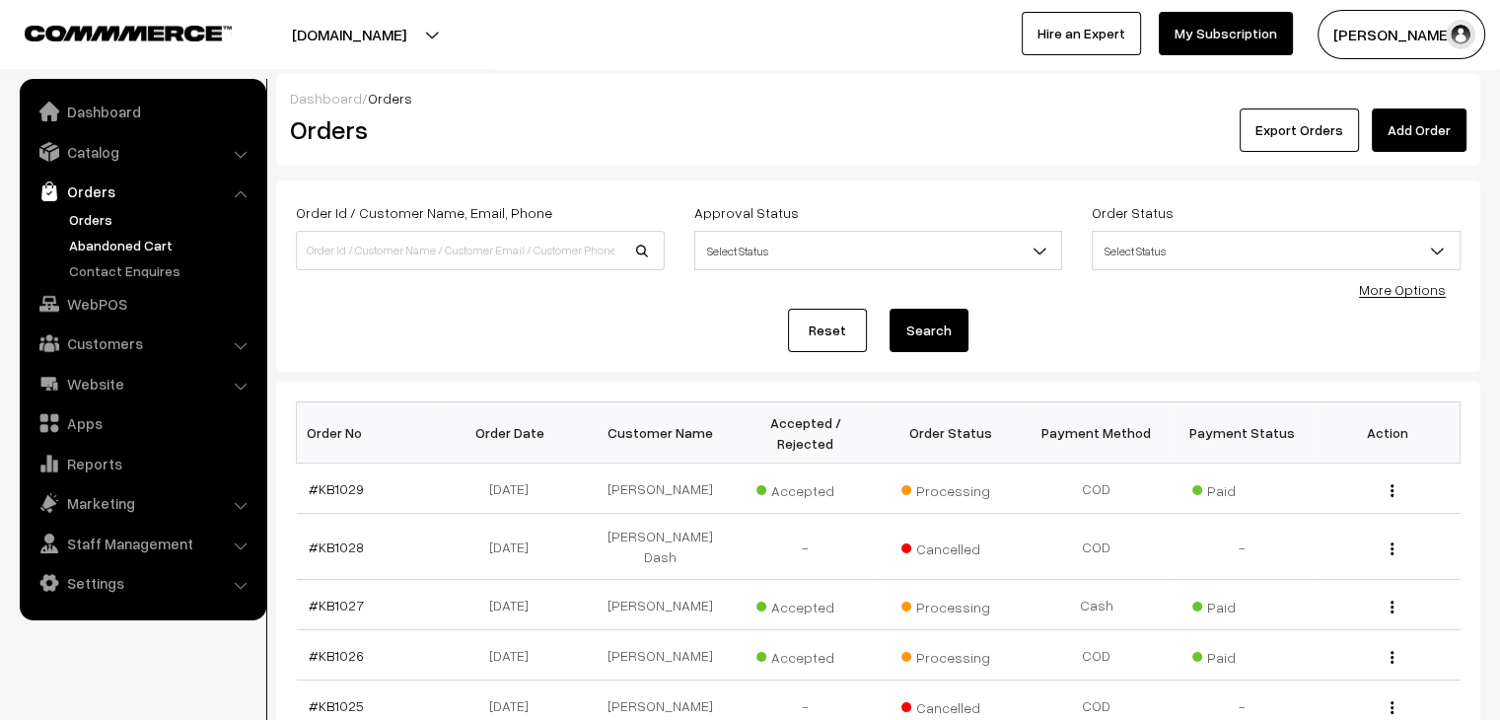
click at [144, 250] on link "Abandoned Cart" at bounding box center [161, 245] width 195 height 21
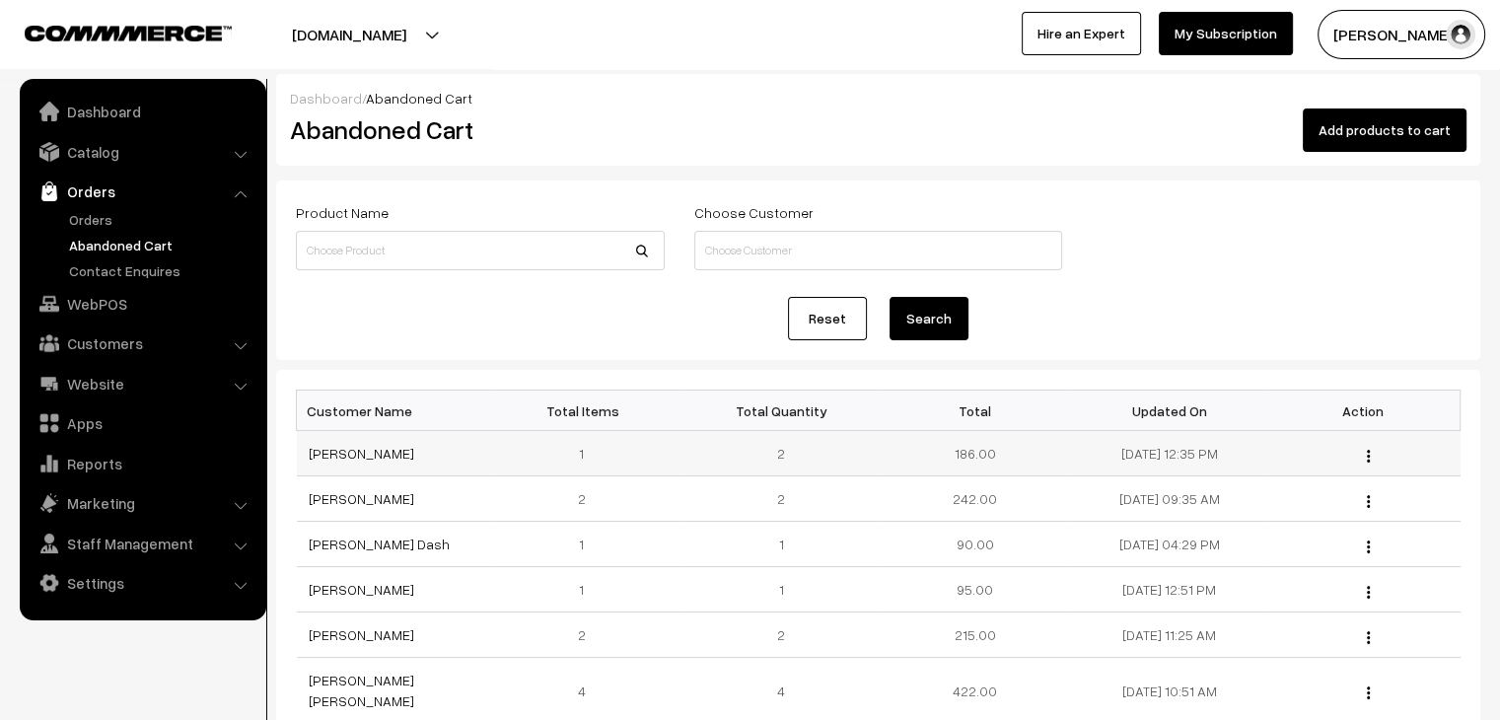
click at [360, 443] on td "[PERSON_NAME]" at bounding box center [394, 453] width 194 height 45
click at [359, 452] on link "[PERSON_NAME]" at bounding box center [362, 453] width 106 height 17
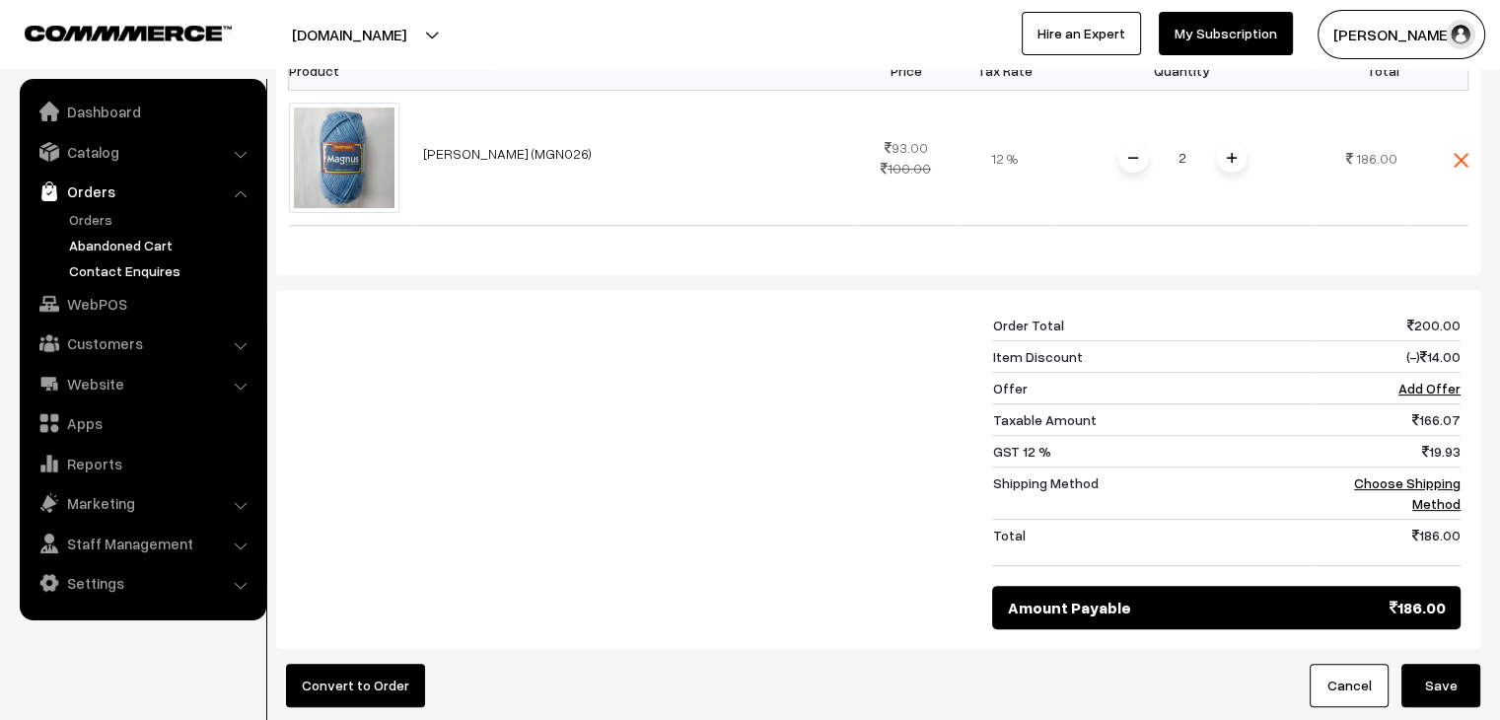
scroll to position [493, 0]
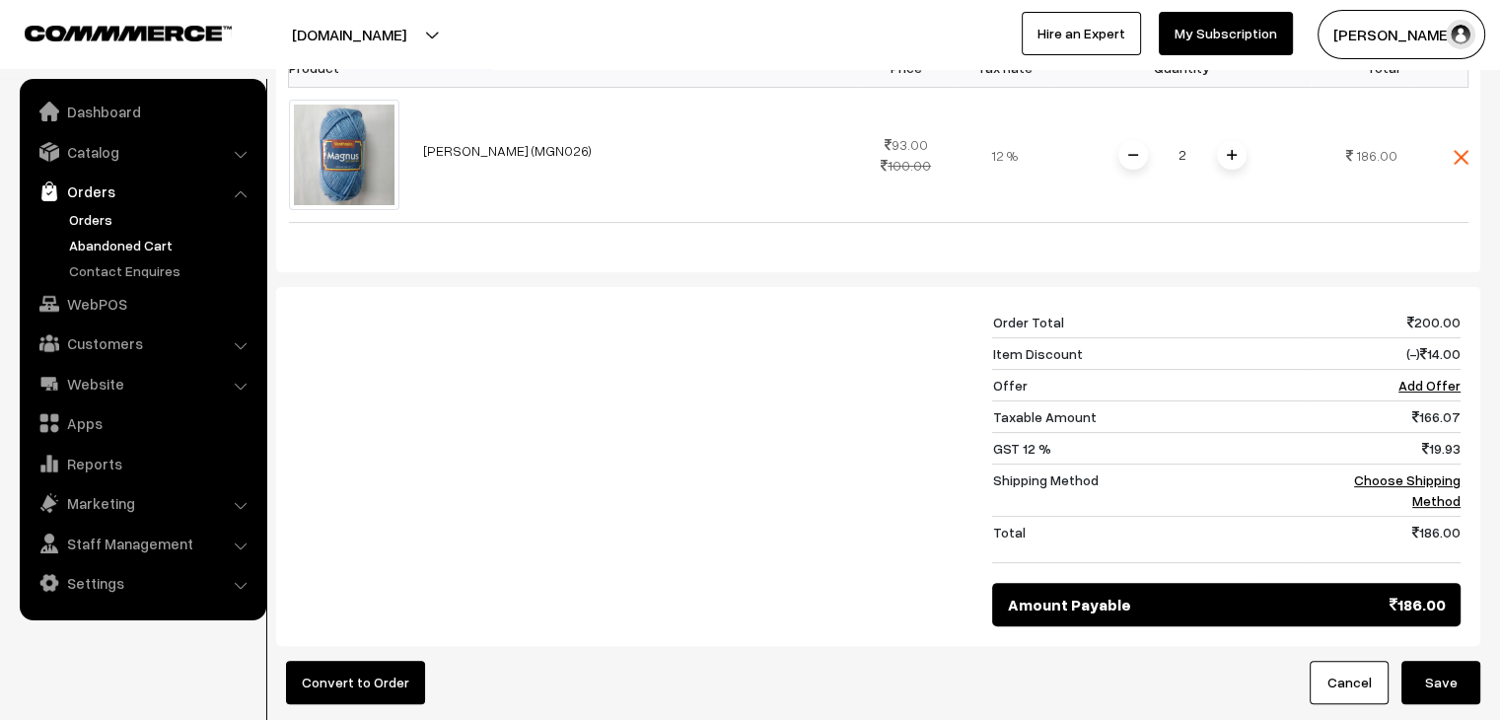
click at [89, 227] on link "Orders" at bounding box center [161, 219] width 195 height 21
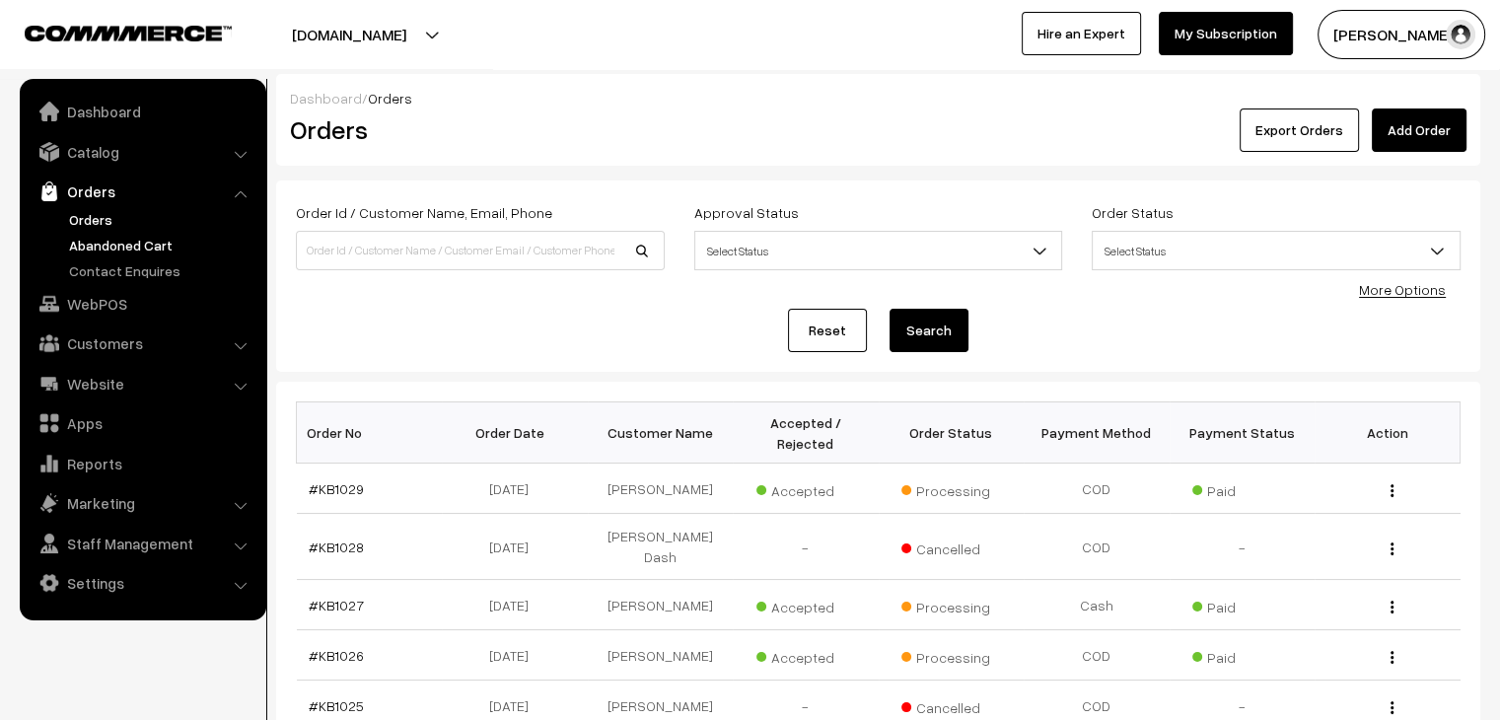
click at [107, 248] on link "Abandoned Cart" at bounding box center [161, 245] width 195 height 21
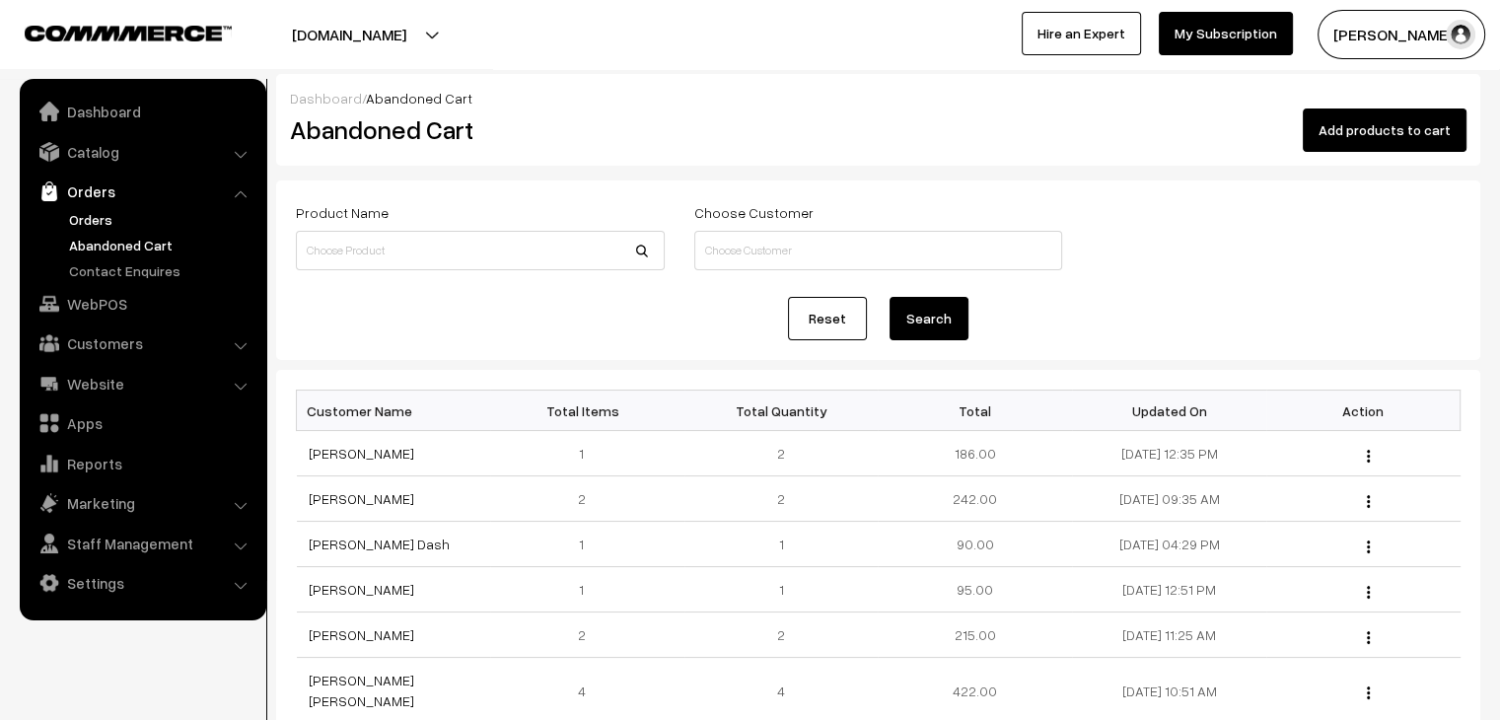
click at [89, 220] on link "Orders" at bounding box center [161, 219] width 195 height 21
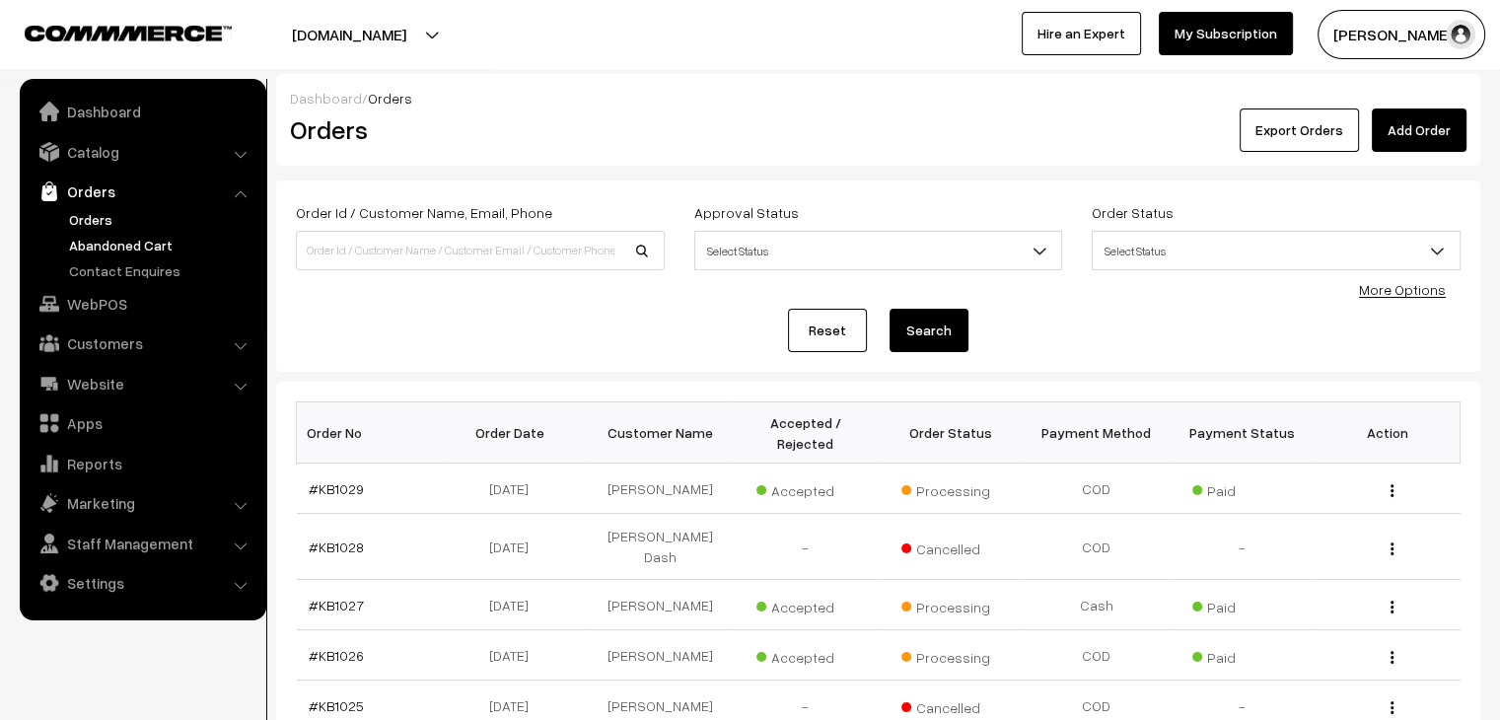
click at [124, 252] on link "Abandoned Cart" at bounding box center [161, 245] width 195 height 21
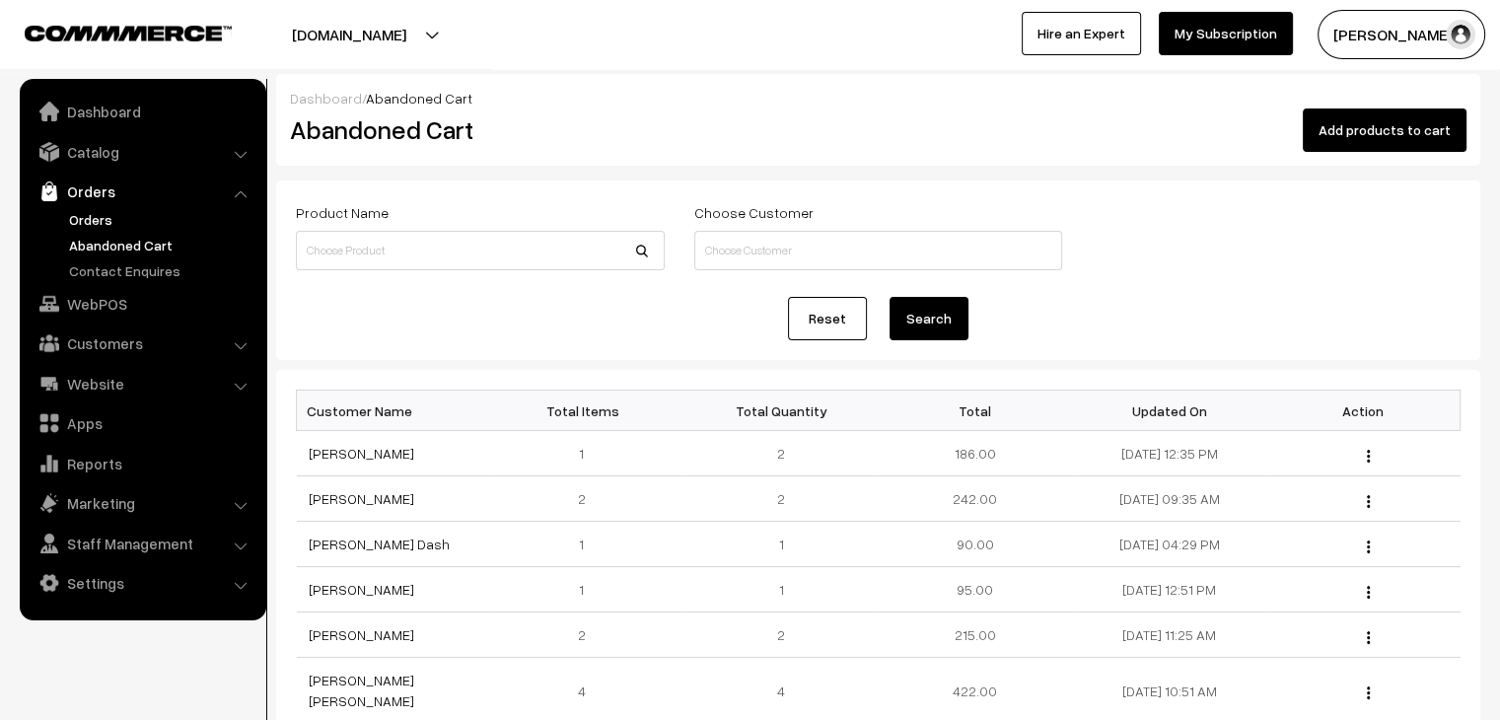
click at [73, 224] on link "Orders" at bounding box center [161, 219] width 195 height 21
click at [102, 224] on link "Orders" at bounding box center [161, 219] width 195 height 21
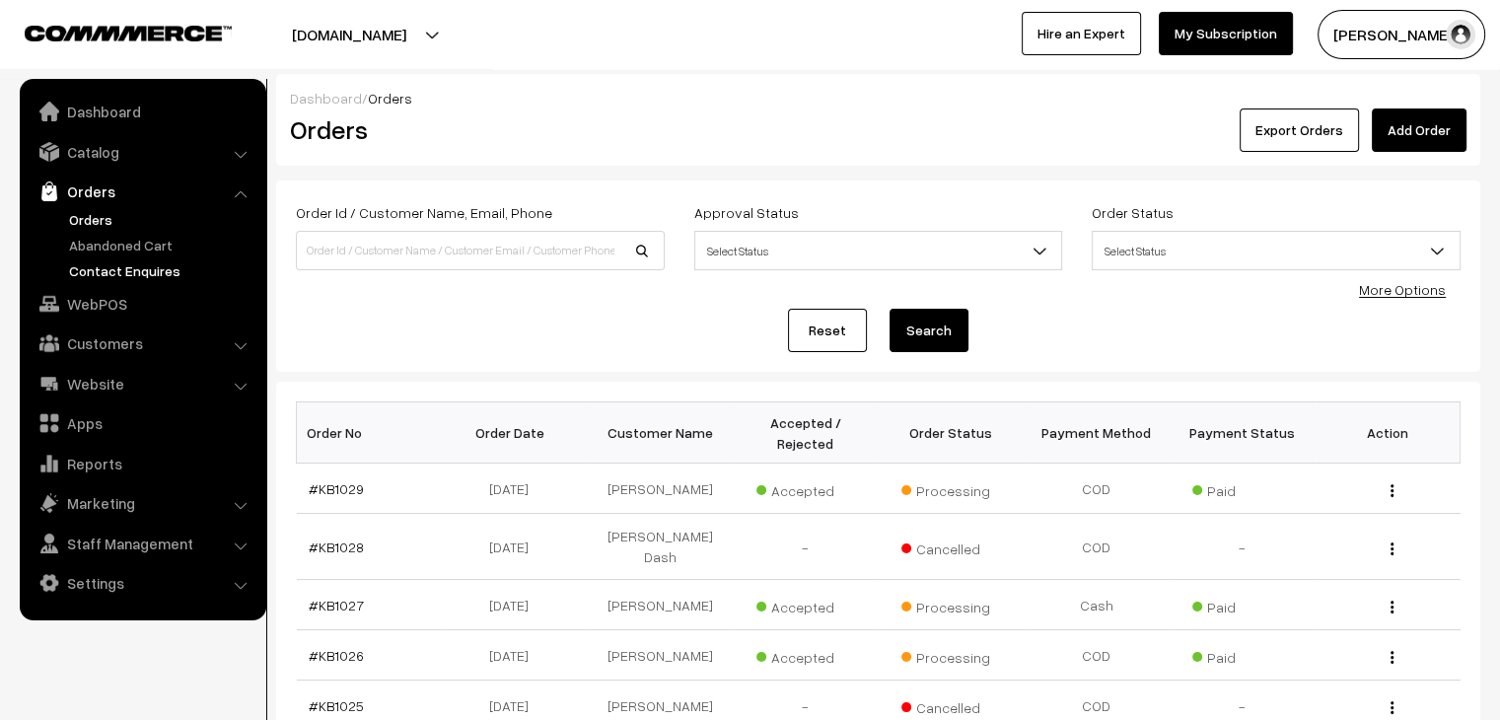
click at [113, 261] on link "Contact Enquires" at bounding box center [161, 270] width 195 height 21
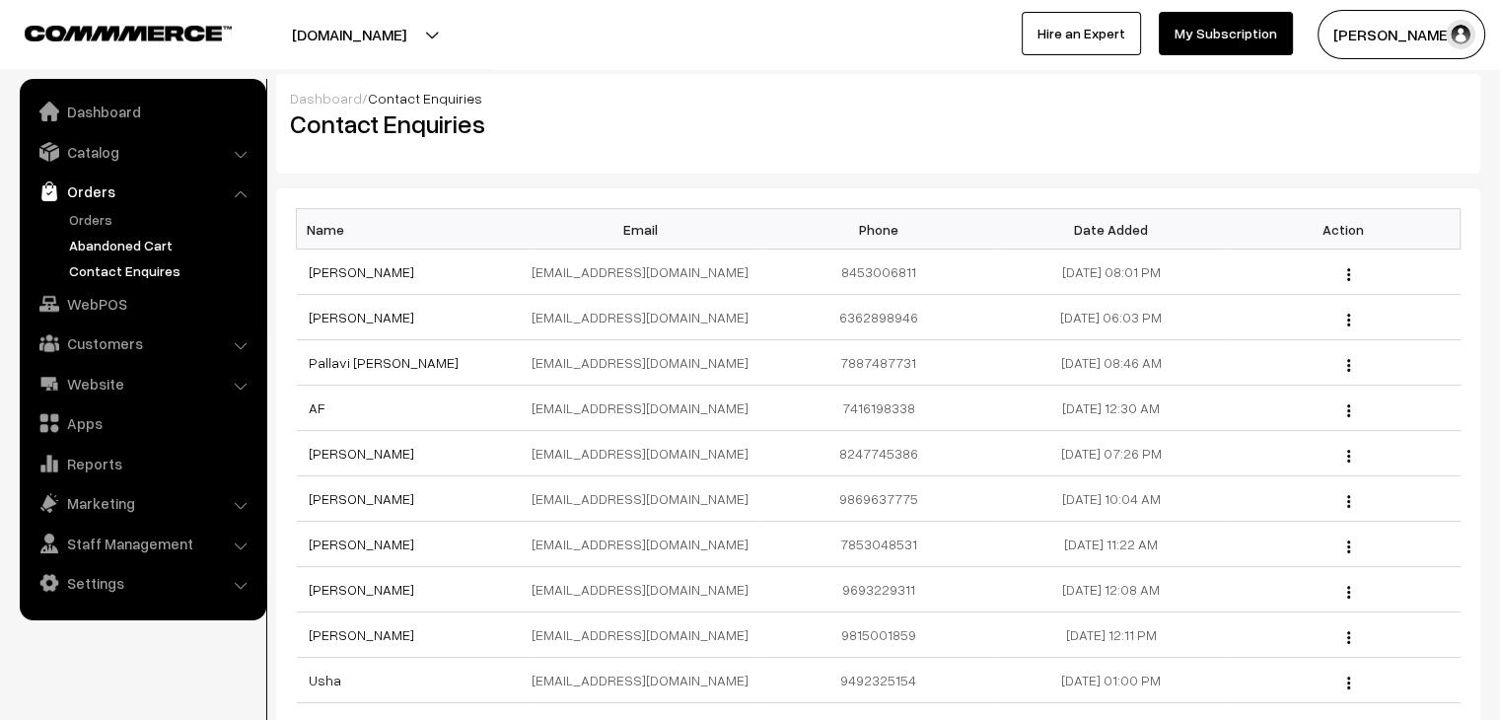
click at [118, 237] on link "Abandoned Cart" at bounding box center [161, 245] width 195 height 21
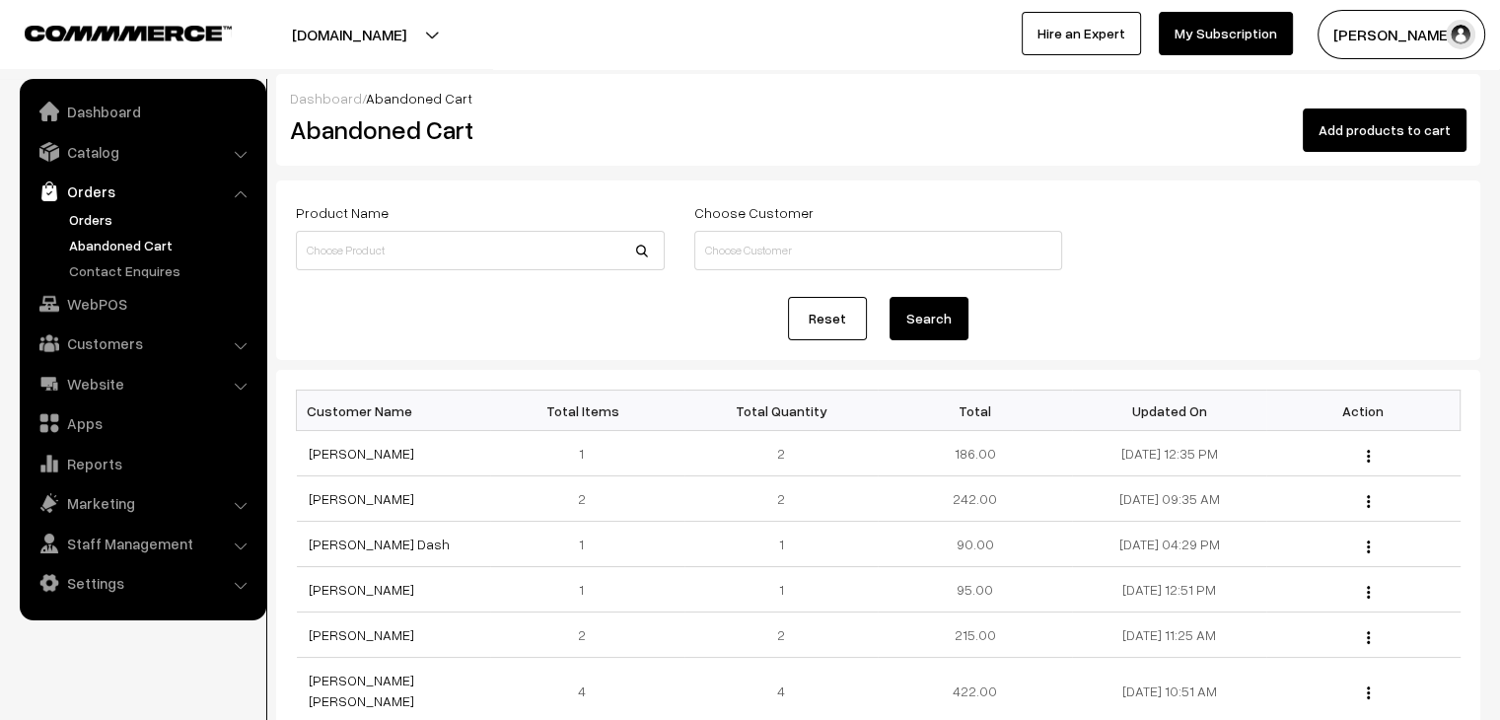
click at [115, 216] on link "Orders" at bounding box center [161, 219] width 195 height 21
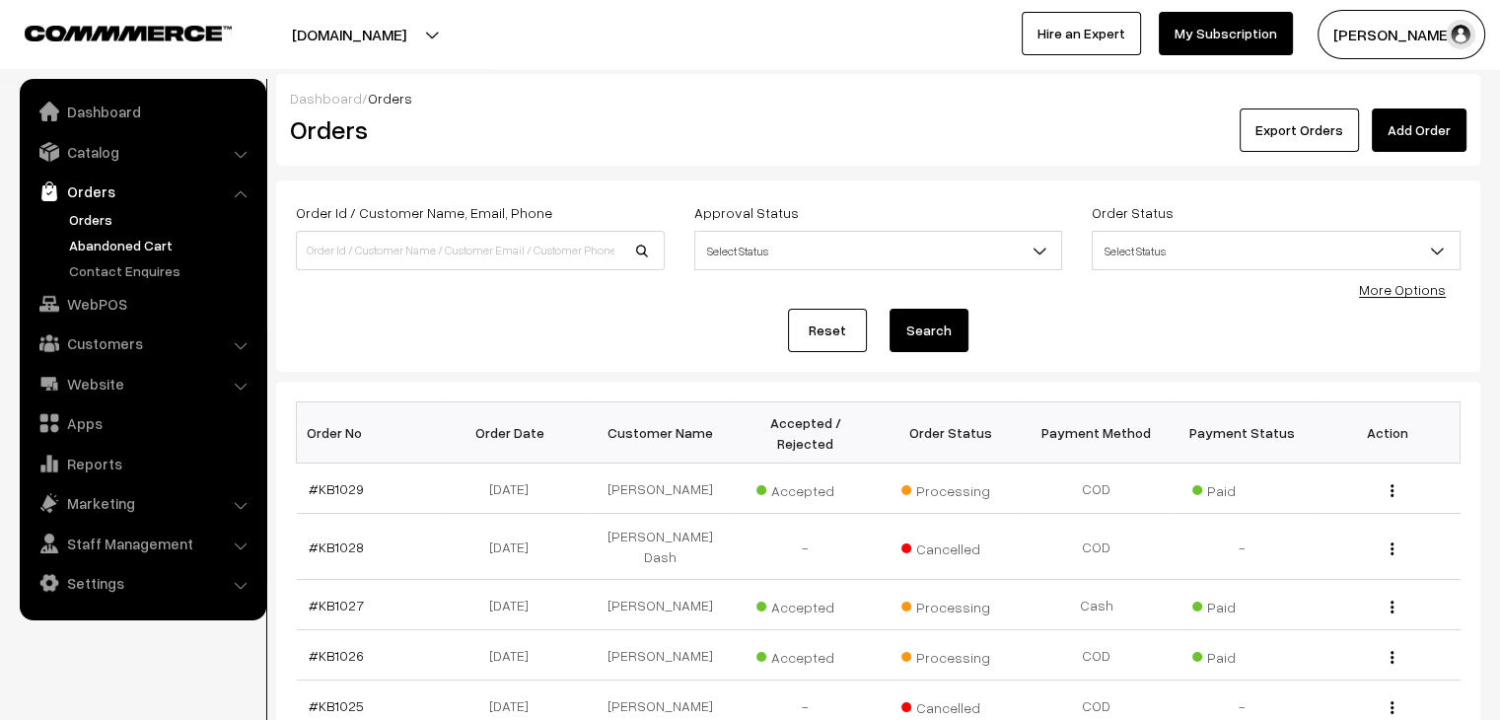
drag, startPoint x: 0, startPoint y: 0, endPoint x: 157, endPoint y: 238, distance: 284.8
click at [157, 238] on link "Abandoned Cart" at bounding box center [161, 245] width 195 height 21
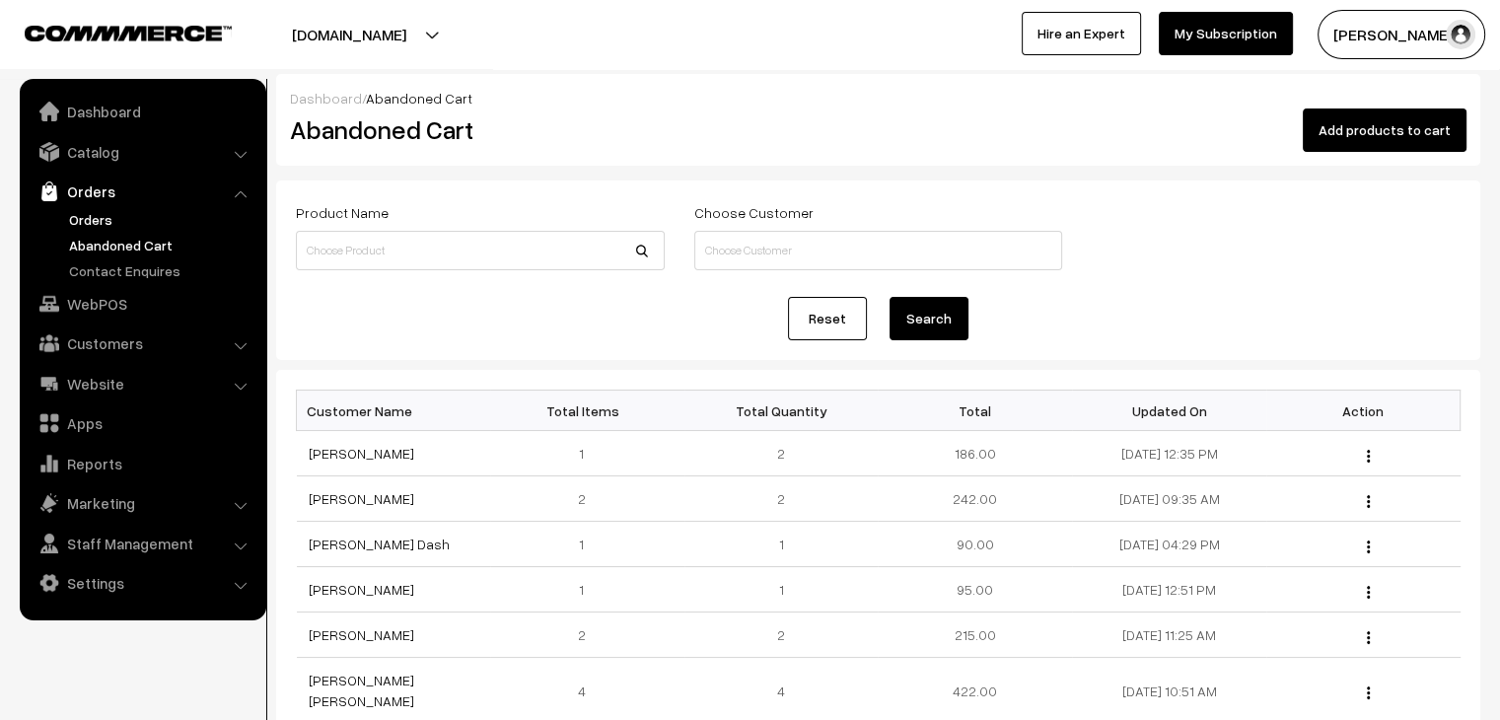
click at [98, 215] on link "Orders" at bounding box center [161, 219] width 195 height 21
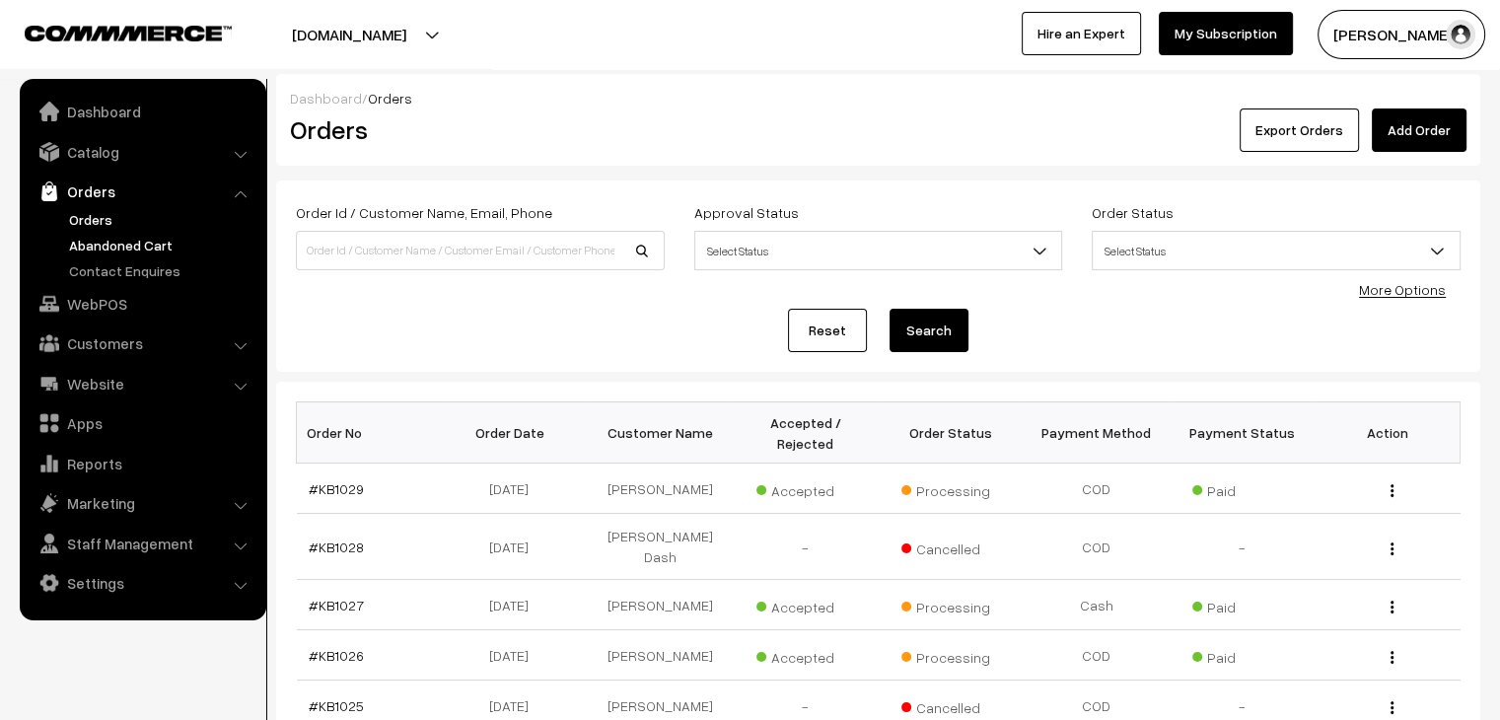
click at [151, 254] on link "Abandoned Cart" at bounding box center [161, 245] width 195 height 21
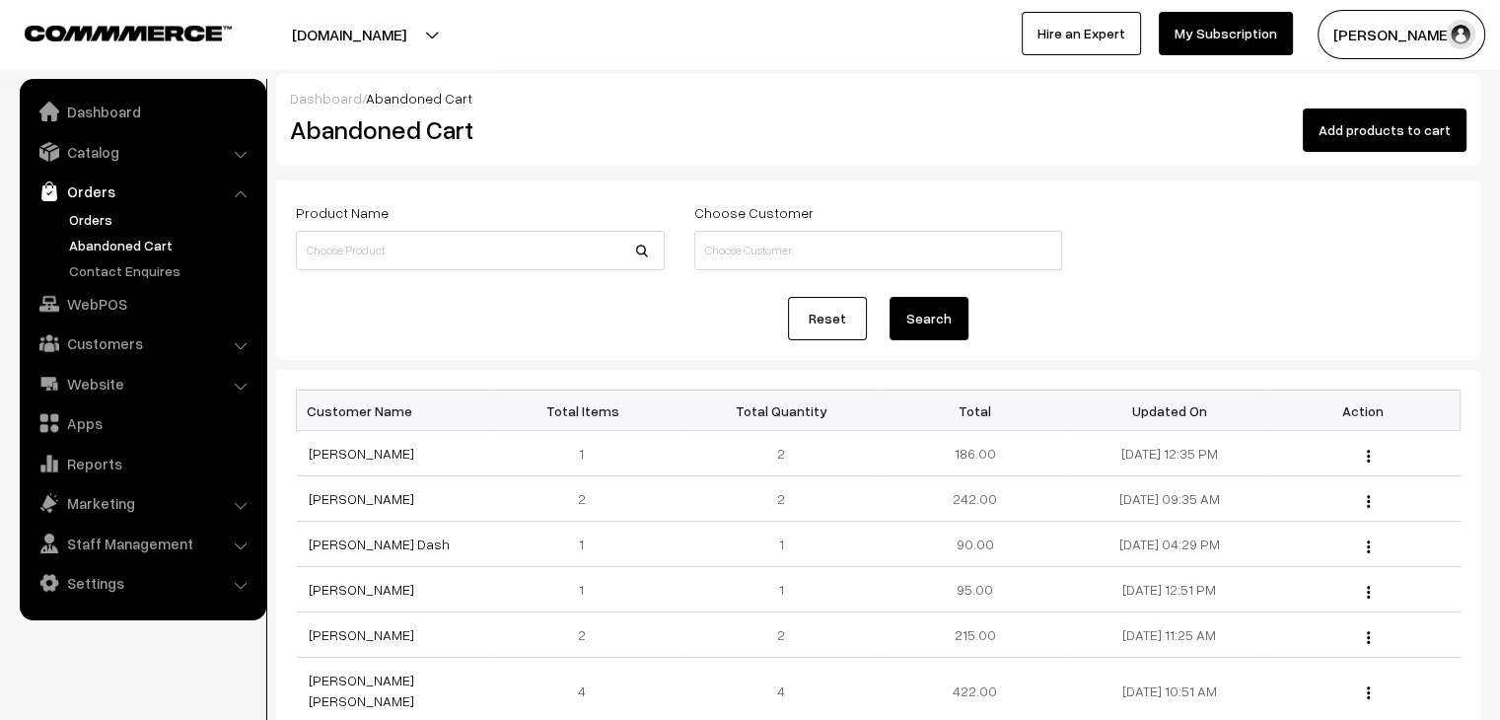
click at [103, 223] on link "Orders" at bounding box center [161, 219] width 195 height 21
